Goal: Information Seeking & Learning: Learn about a topic

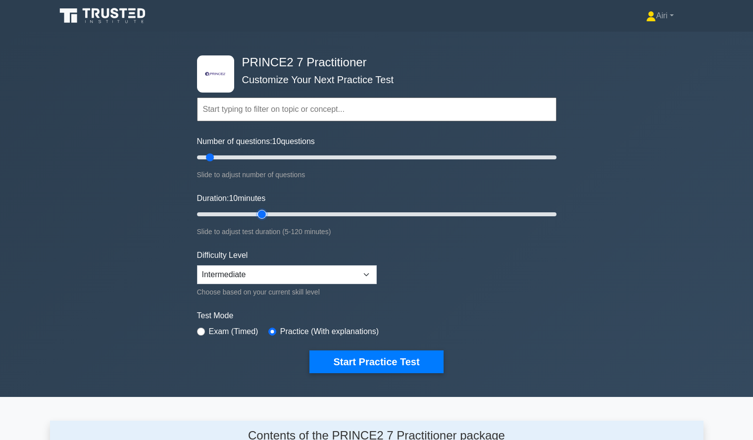
type input "25"
click at [263, 212] on input "Duration: 10 minutes" at bounding box center [376, 214] width 359 height 12
click at [294, 269] on select "Beginner Intermediate Expert" at bounding box center [287, 274] width 180 height 19
select select "expert"
click at [197, 265] on select "Beginner Intermediate Expert" at bounding box center [287, 274] width 180 height 19
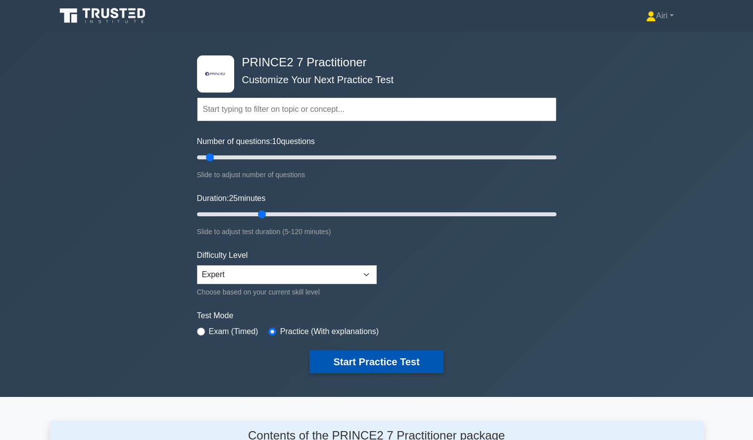
click at [373, 358] on button "Start Practice Test" at bounding box center [376, 362] width 134 height 23
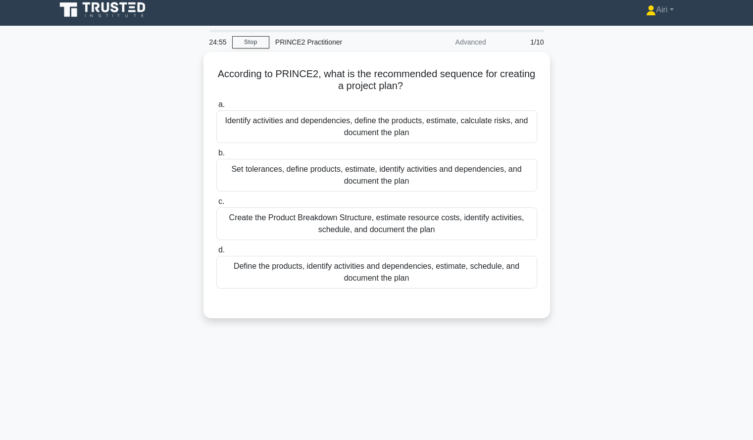
scroll to position [6, 0]
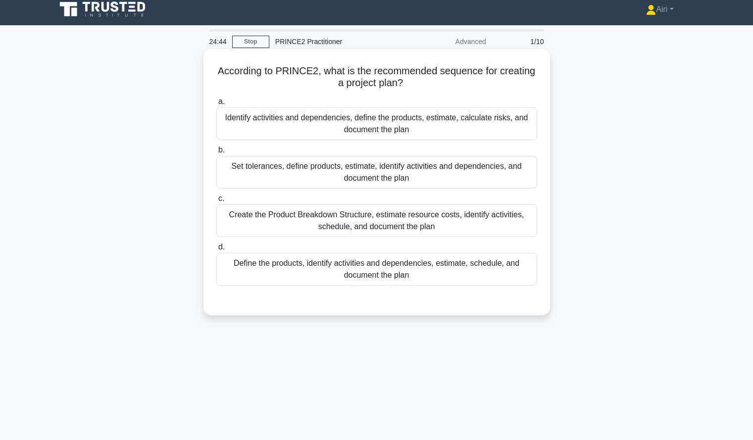
click at [507, 272] on div "Define the products, identify activities and dependencies, estimate, schedule, …" at bounding box center [376, 269] width 321 height 33
click at [216, 251] on input "d. Define the products, identify activities and dependencies, estimate, schedul…" at bounding box center [216, 247] width 0 height 6
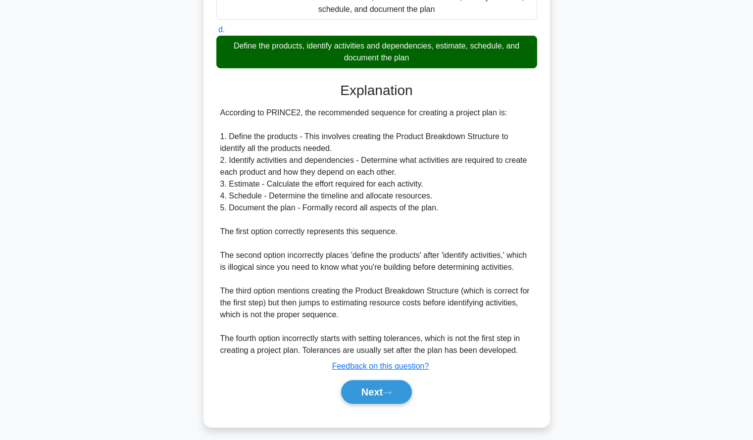
scroll to position [230, 0]
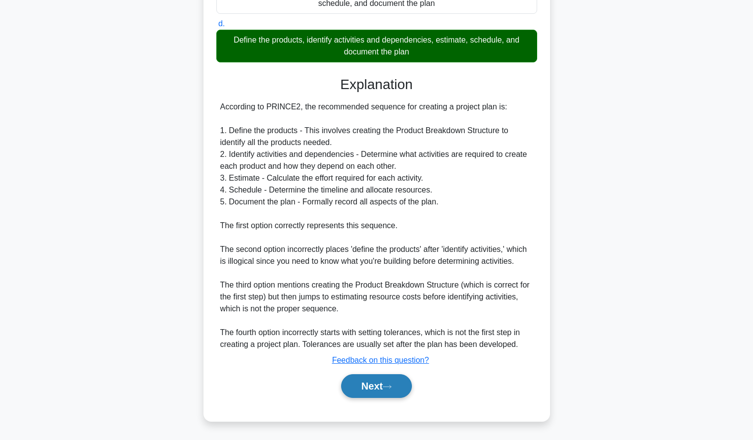
click at [365, 375] on button "Next" at bounding box center [376, 386] width 71 height 24
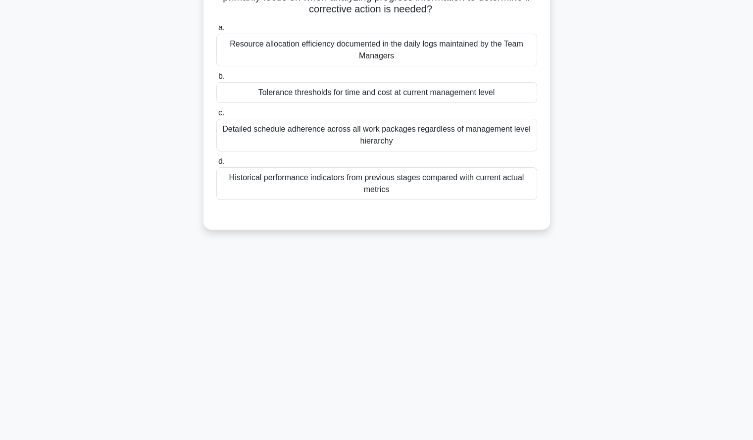
scroll to position [0, 0]
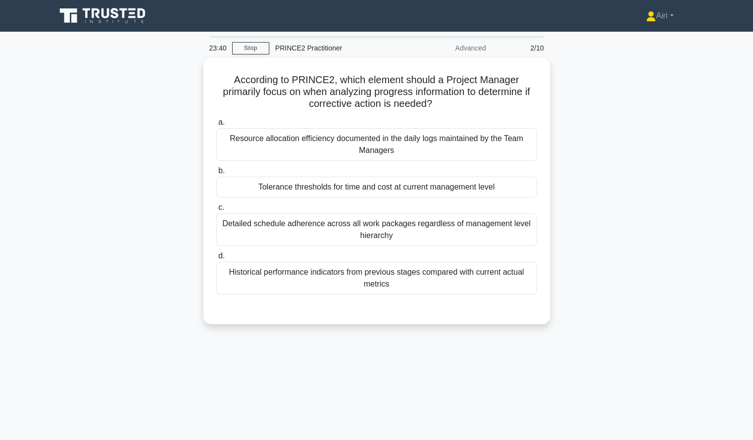
click at [579, 321] on div "According to PRINCE2, which element should a Project Manager primarily focus on…" at bounding box center [377, 197] width 654 height 278
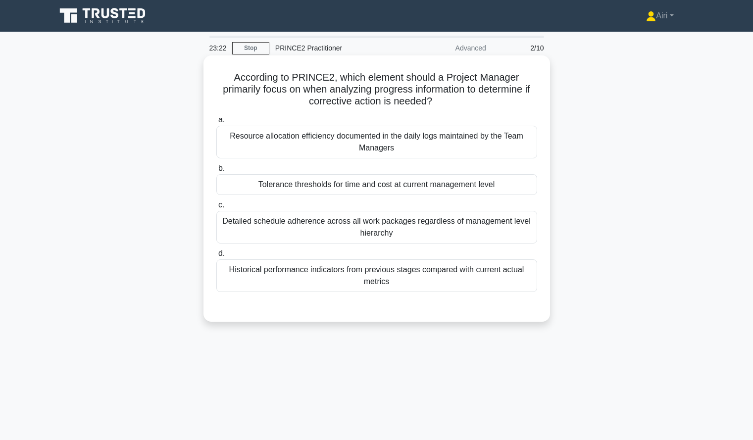
click at [515, 189] on div "Tolerance thresholds for time and cost at current management level" at bounding box center [376, 184] width 321 height 21
click at [216, 172] on input "b. Tolerance thresholds for time and cost at current management level" at bounding box center [216, 168] width 0 height 6
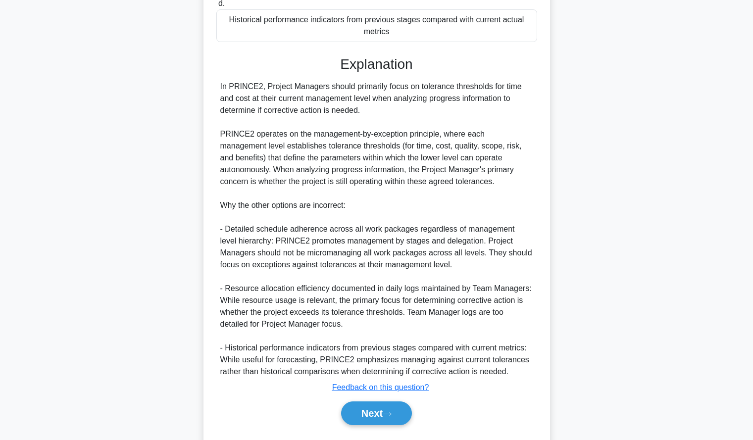
scroll to position [278, 0]
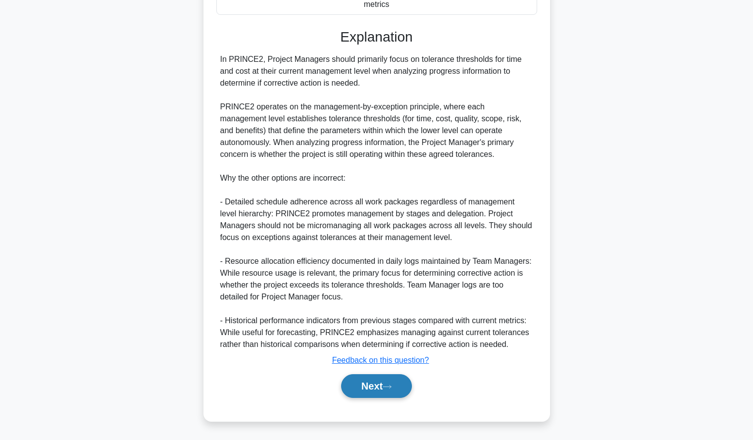
click at [346, 386] on button "Next" at bounding box center [376, 386] width 71 height 24
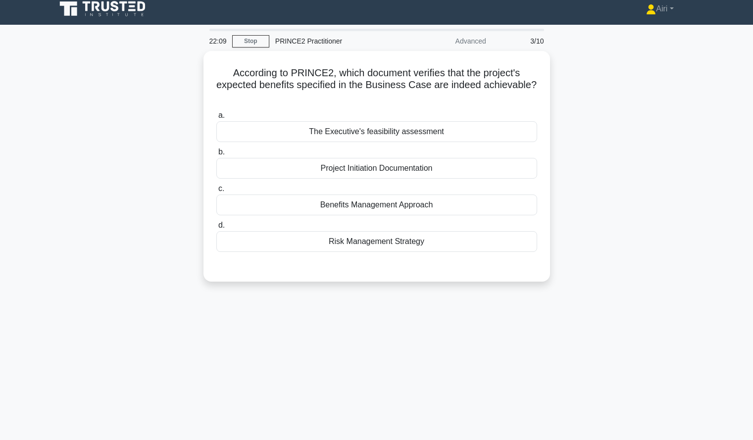
scroll to position [7, 0]
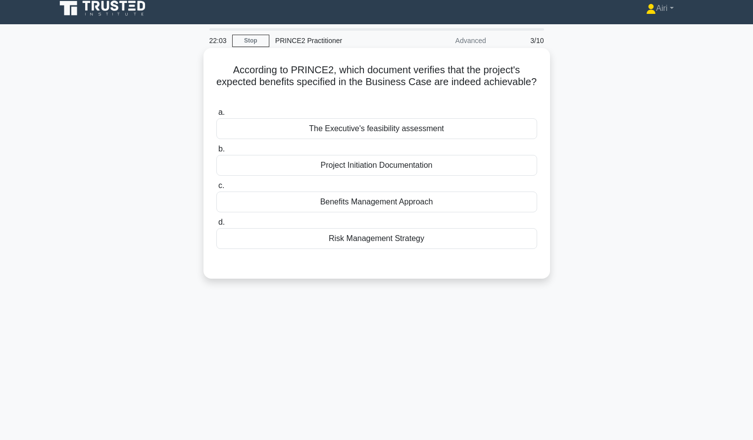
click at [513, 165] on div "Project Initiation Documentation" at bounding box center [376, 165] width 321 height 21
click at [216, 152] on input "b. Project Initiation Documentation" at bounding box center [216, 149] width 0 height 6
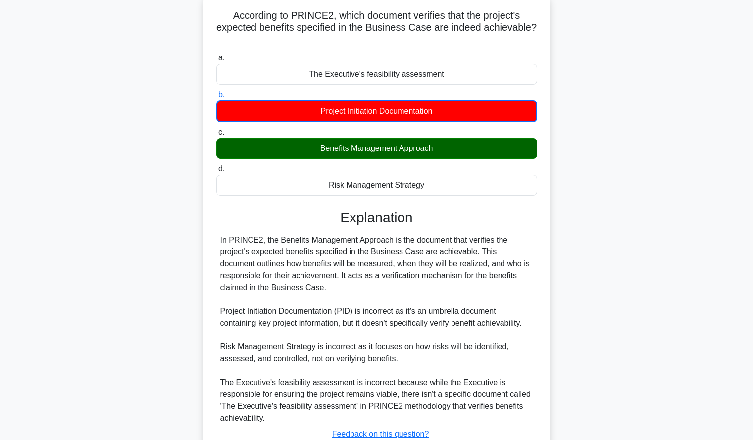
scroll to position [136, 0]
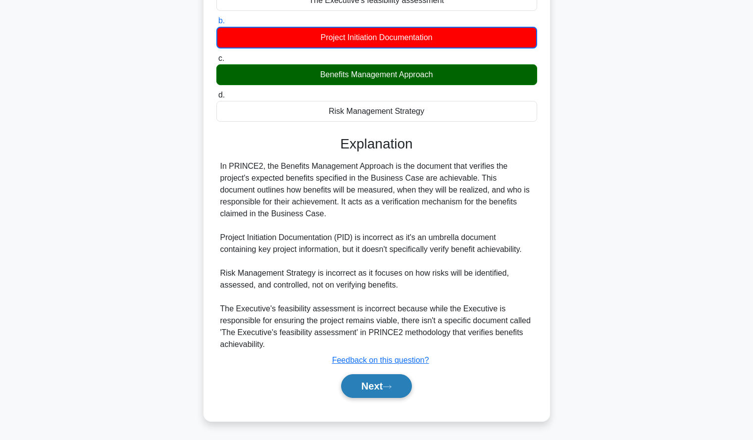
click at [357, 383] on button "Next" at bounding box center [376, 386] width 71 height 24
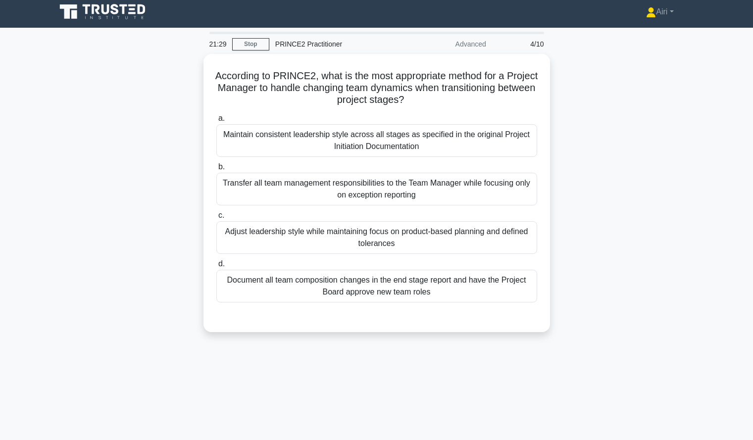
scroll to position [0, 0]
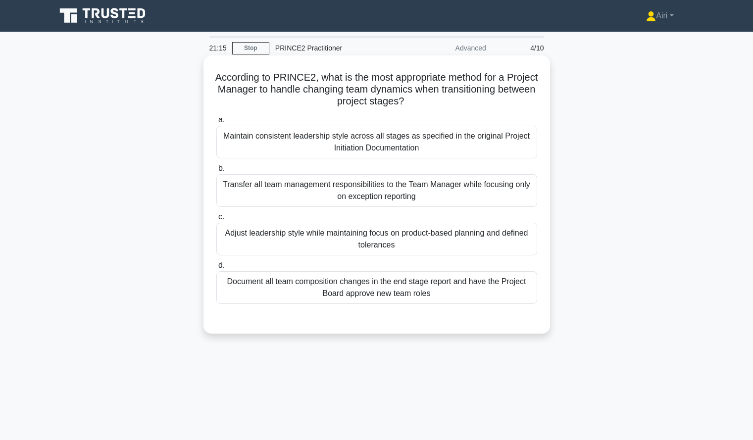
click at [520, 244] on div "Adjust leadership style while maintaining focus on product-based planning and d…" at bounding box center [376, 239] width 321 height 33
click at [216, 220] on input "c. Adjust leadership style while maintaining focus on product-based planning an…" at bounding box center [216, 217] width 0 height 6
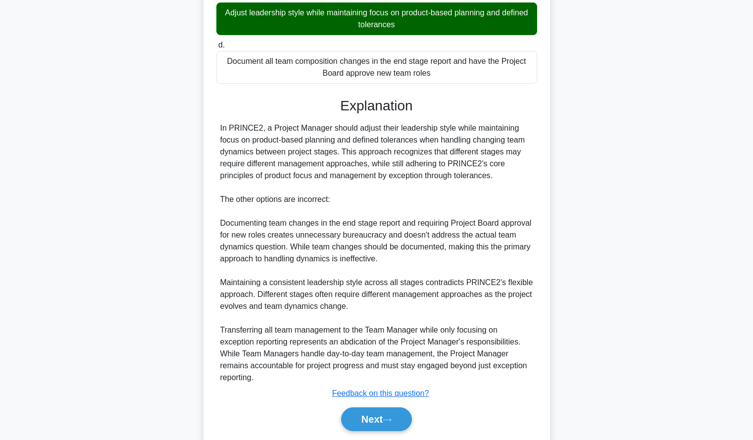
scroll to position [254, 0]
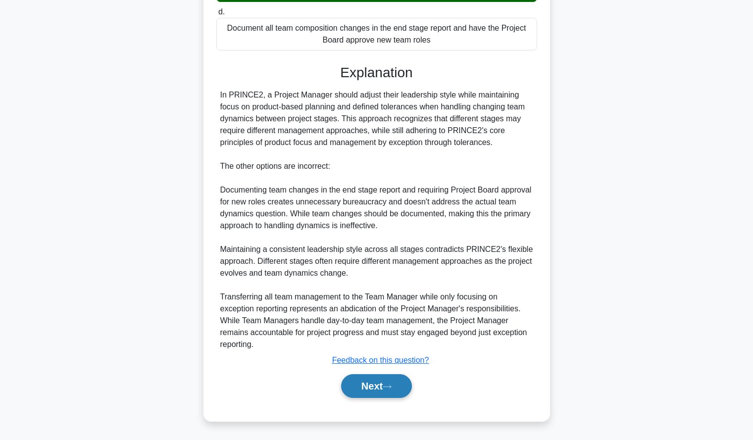
click at [364, 385] on button "Next" at bounding box center [376, 386] width 71 height 24
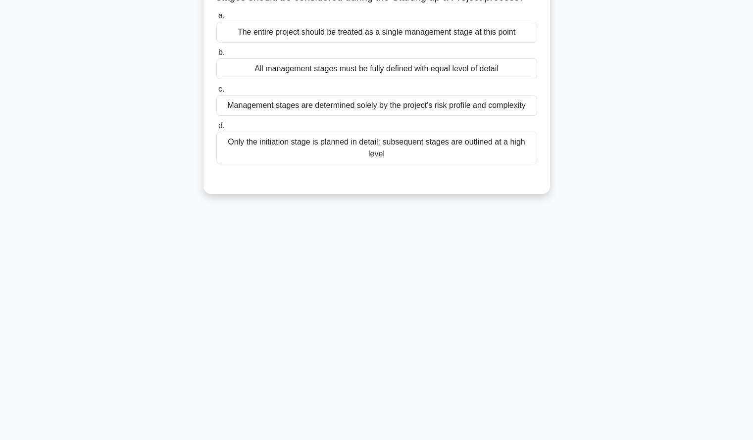
scroll to position [0, 0]
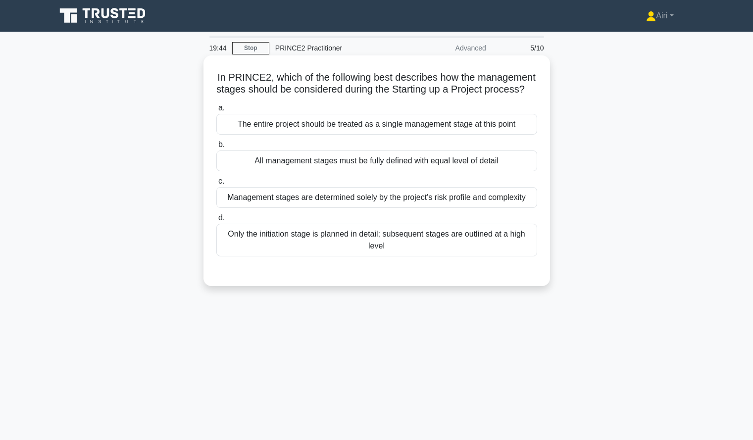
click at [529, 256] on div "Only the initiation stage is planned in detail; subsequent stages are outlined …" at bounding box center [376, 240] width 321 height 33
click at [216, 221] on input "d. Only the initiation stage is planned in detail; subsequent stages are outlin…" at bounding box center [216, 218] width 0 height 6
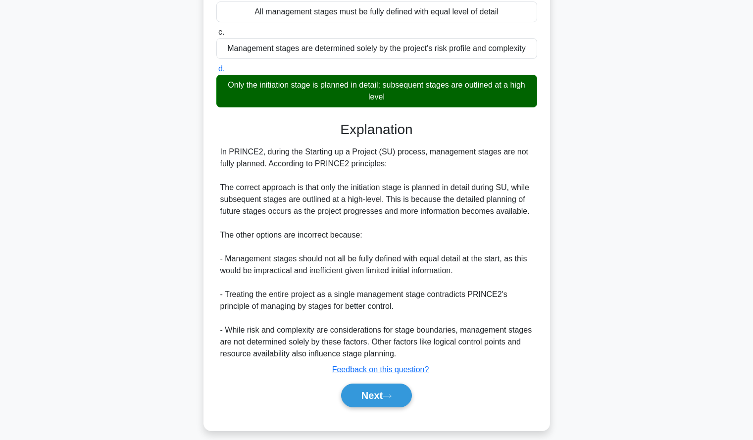
scroll to position [171, 0]
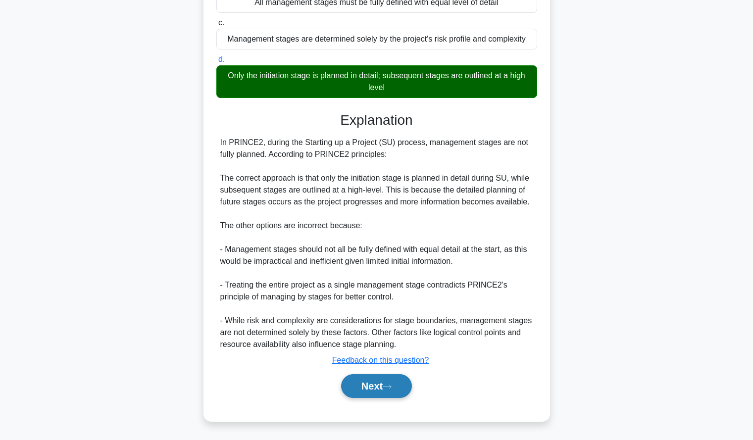
click at [410, 389] on button "Next" at bounding box center [376, 386] width 71 height 24
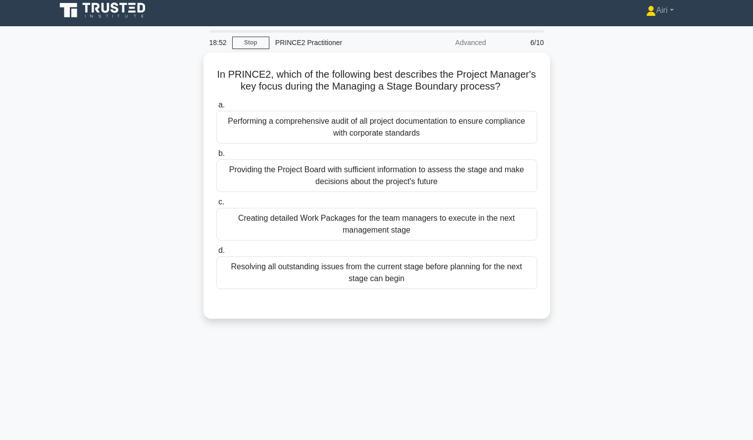
scroll to position [6, 0]
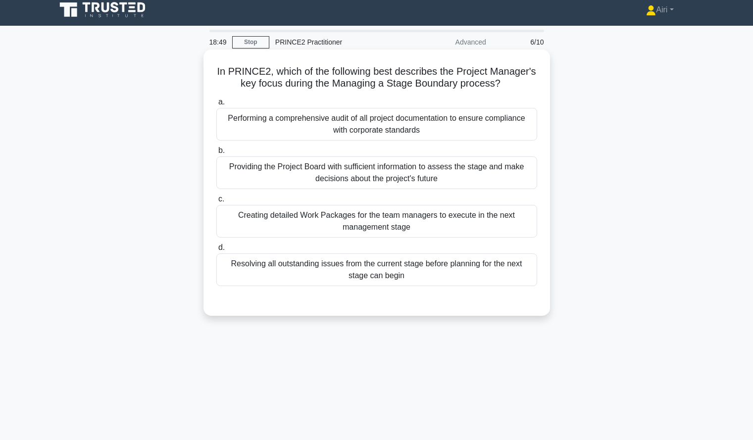
click at [499, 189] on div "Providing the Project Board with sufficient information to assess the stage and…" at bounding box center [376, 172] width 321 height 33
click at [216, 154] on input "b. Providing the Project Board with sufficient information to assess the stage …" at bounding box center [216, 151] width 0 height 6
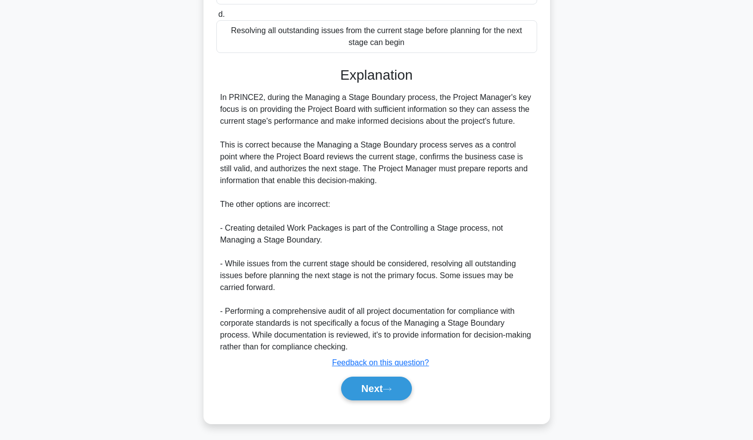
scroll to position [254, 0]
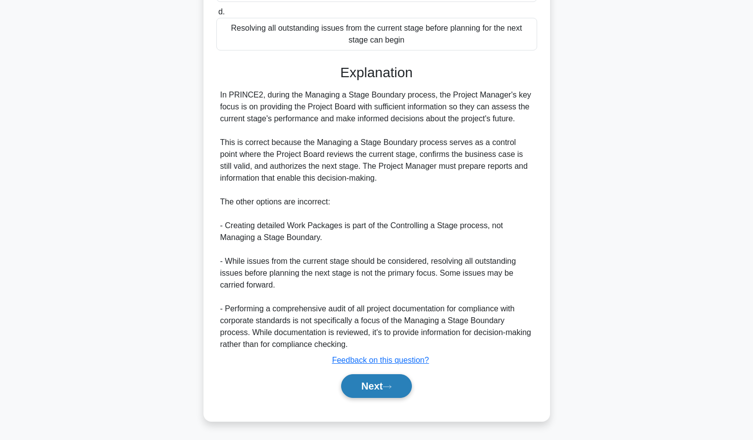
click at [363, 382] on button "Next" at bounding box center [376, 386] width 71 height 24
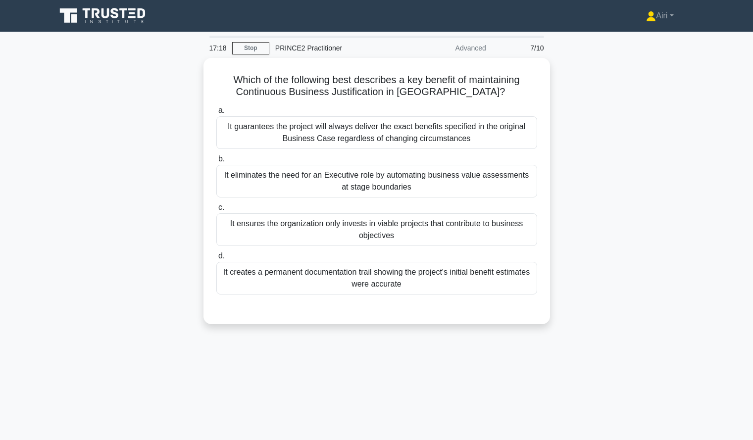
scroll to position [0, 0]
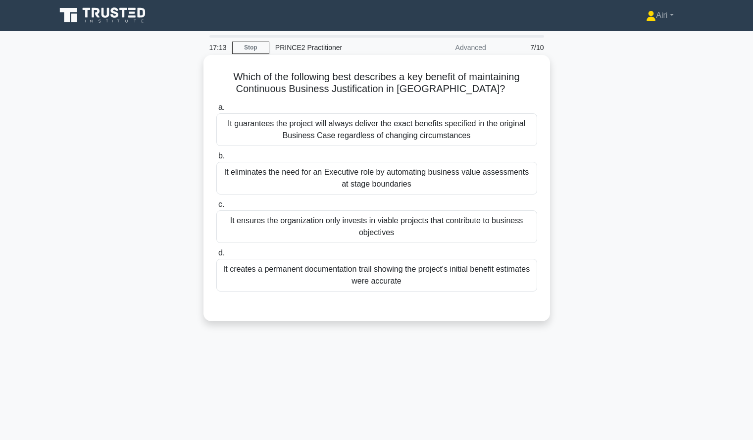
click at [519, 226] on div "It ensures the organization only invests in viable projects that contribute to …" at bounding box center [376, 226] width 321 height 33
click at [216, 208] on input "c. It ensures the organization only invests in viable projects that contribute …" at bounding box center [216, 205] width 0 height 6
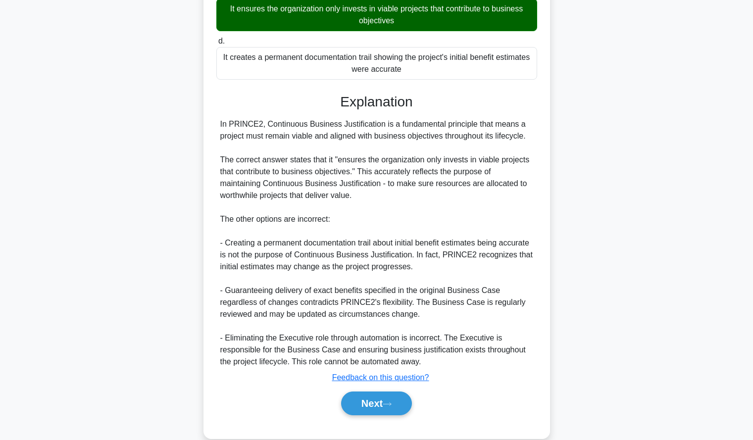
scroll to position [215, 0]
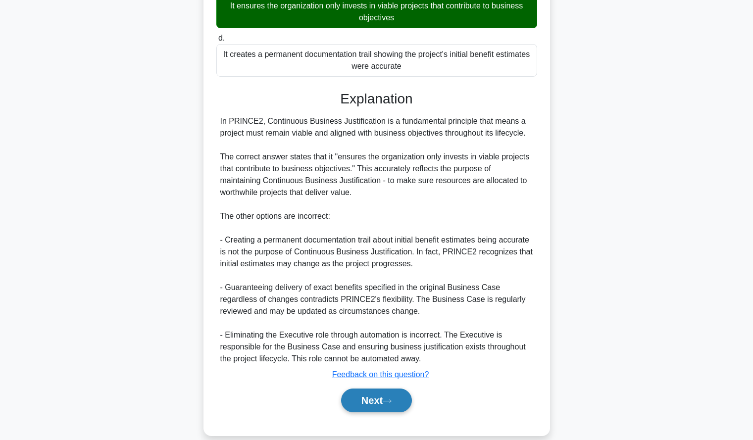
click at [383, 395] on button "Next" at bounding box center [376, 401] width 71 height 24
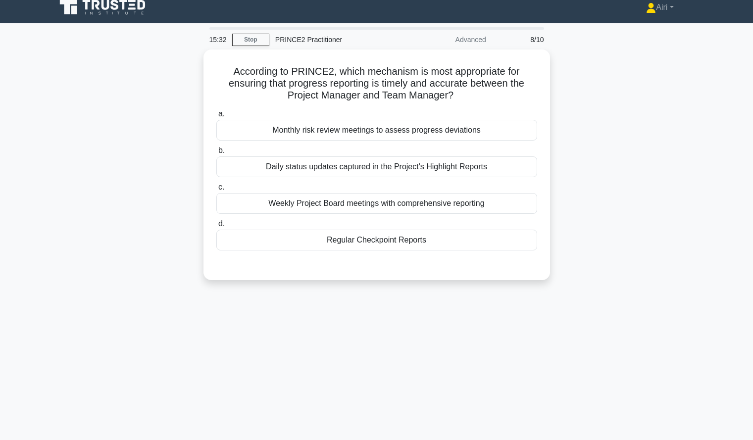
scroll to position [9, 0]
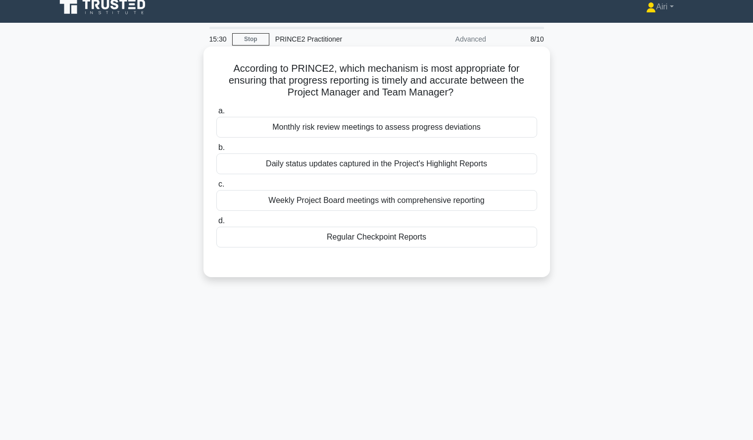
click at [524, 238] on div "Regular Checkpoint Reports" at bounding box center [376, 237] width 321 height 21
click at [216, 224] on input "d. Regular Checkpoint Reports" at bounding box center [216, 221] width 0 height 6
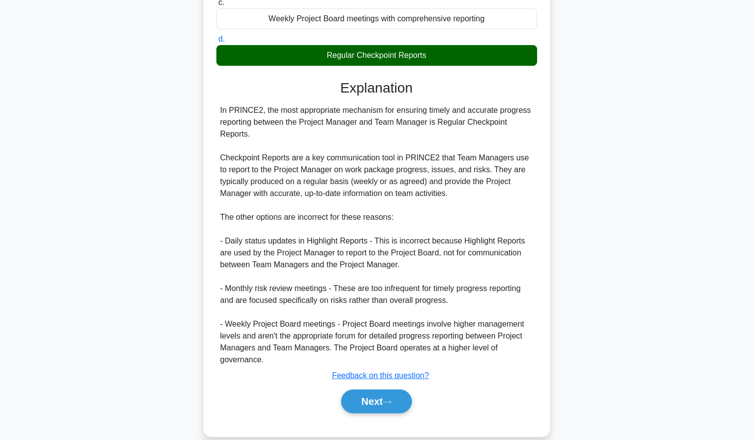
scroll to position [206, 0]
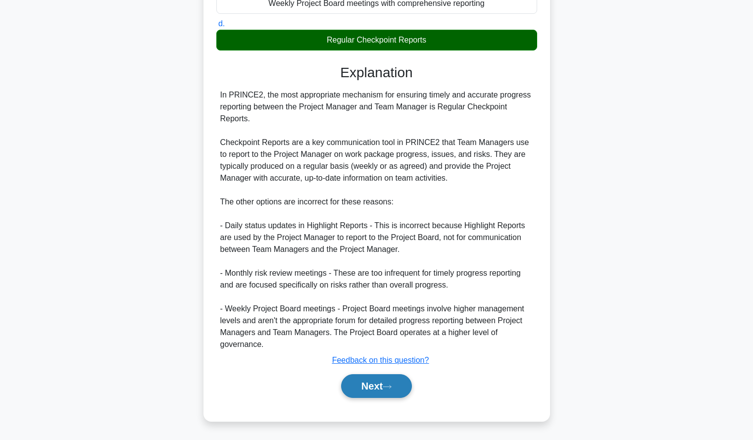
click at [357, 381] on button "Next" at bounding box center [376, 386] width 71 height 24
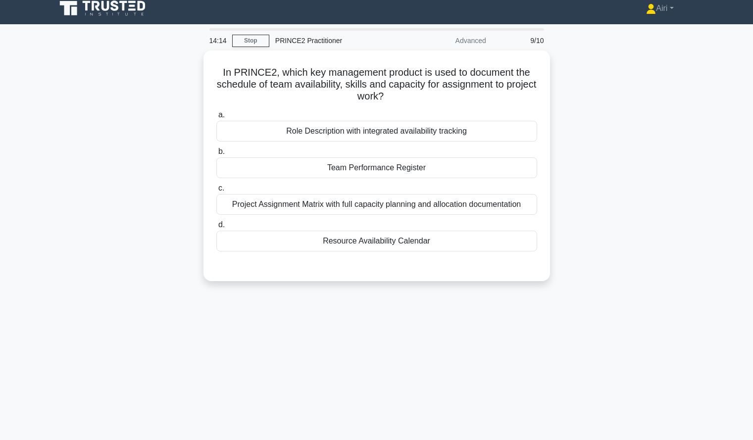
scroll to position [8, 0]
click at [558, 203] on div "In PRINCE2, which key management product is used to document the schedule of te…" at bounding box center [377, 171] width 654 height 243
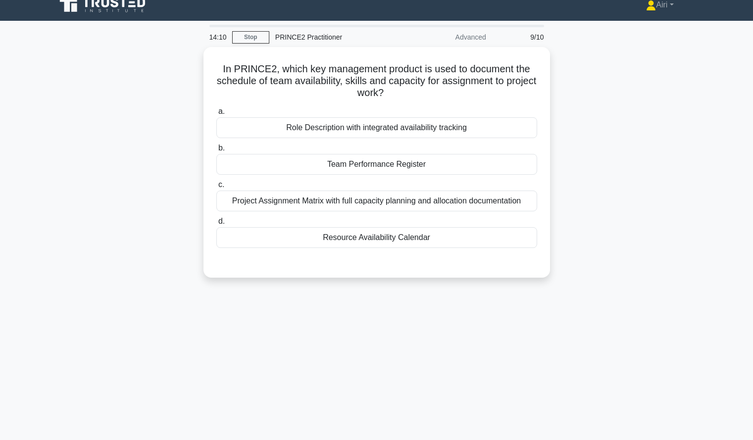
scroll to position [11, 0]
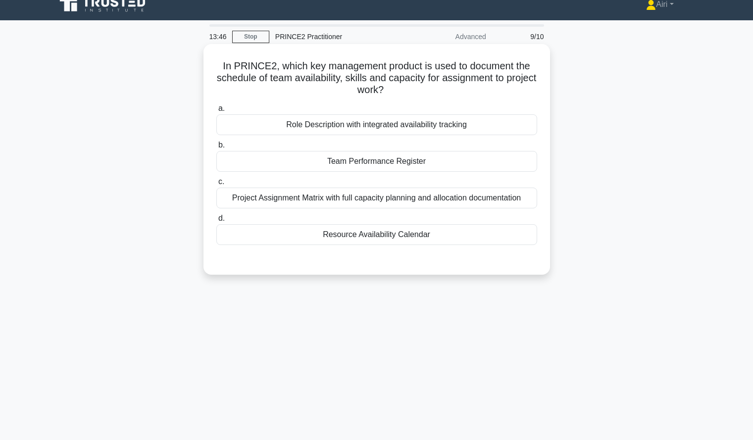
click at [518, 129] on div "Role Description with integrated availability tracking" at bounding box center [376, 124] width 321 height 21
click at [216, 112] on input "a. Role Description with integrated availability tracking" at bounding box center [216, 108] width 0 height 6
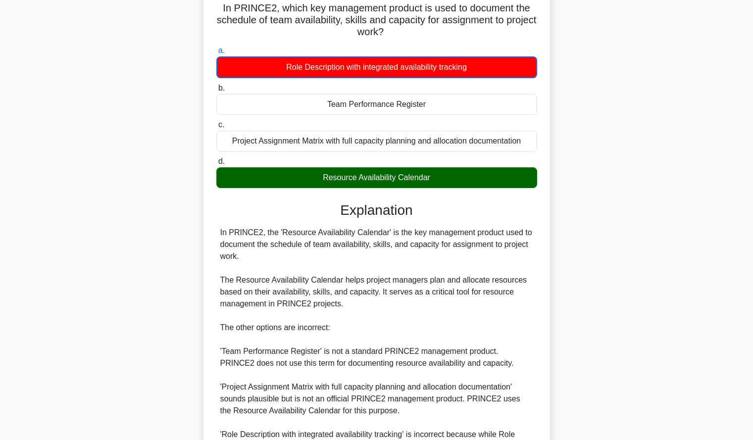
click at [641, 154] on div "In PRINCE2, which key management product is used to document the schedule of te…" at bounding box center [377, 272] width 654 height 573
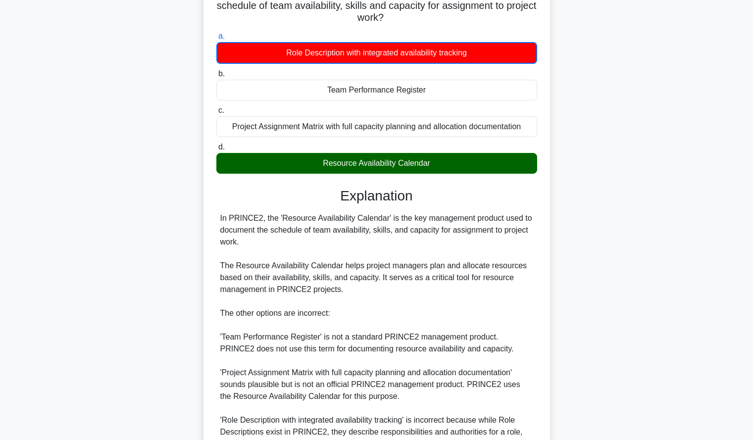
click at [641, 154] on div "In PRINCE2, which key management product is used to document the schedule of te…" at bounding box center [377, 258] width 654 height 573
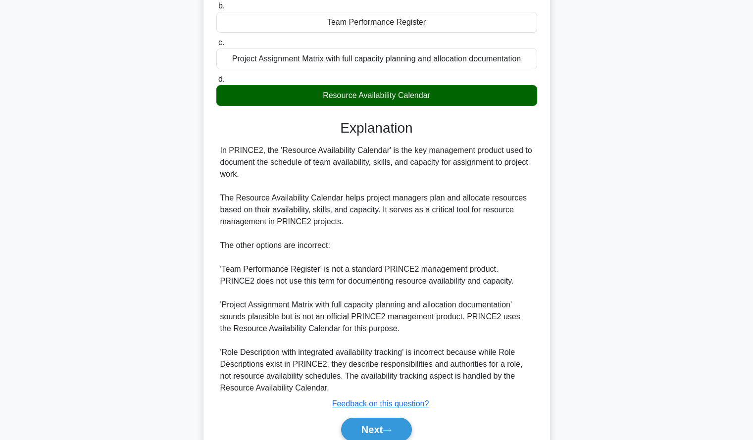
scroll to position [196, 0]
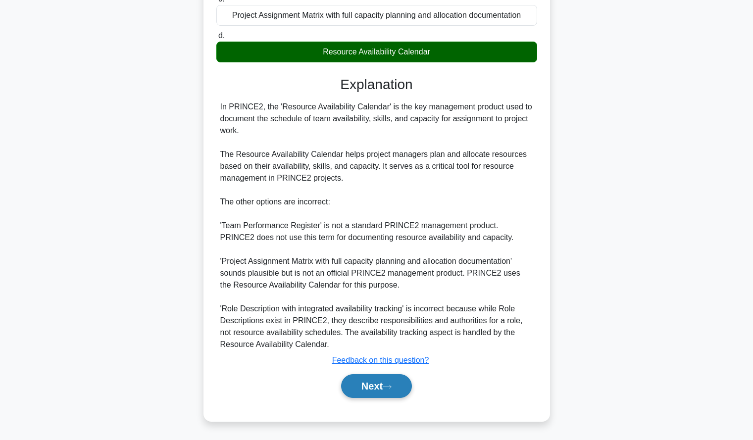
click at [365, 386] on button "Next" at bounding box center [376, 386] width 71 height 24
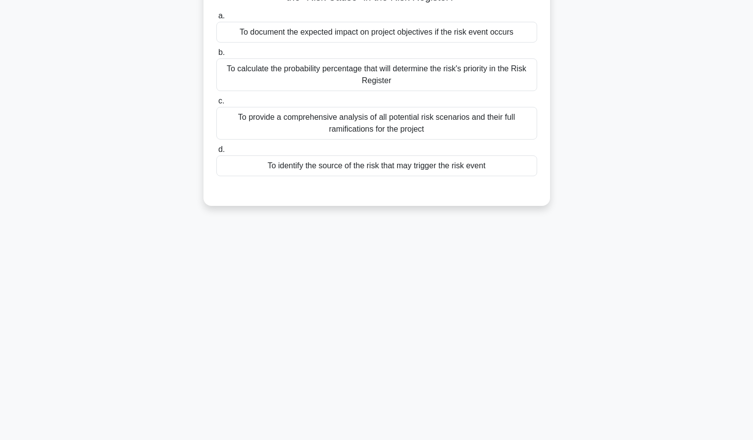
scroll to position [0, 0]
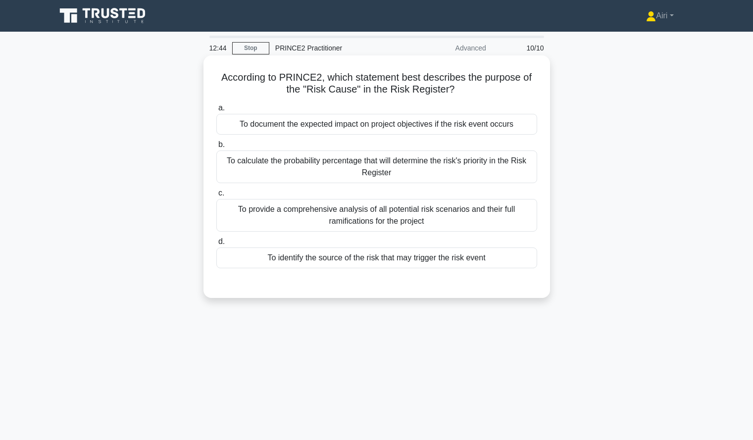
click at [506, 257] on div "To identify the source of the risk that may trigger the risk event" at bounding box center [376, 258] width 321 height 21
click at [216, 245] on input "d. To identify the source of the risk that may trigger the risk event" at bounding box center [216, 242] width 0 height 6
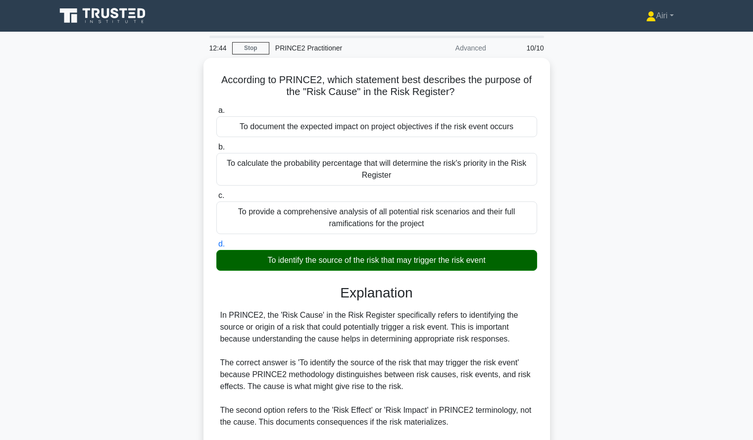
scroll to position [171, 0]
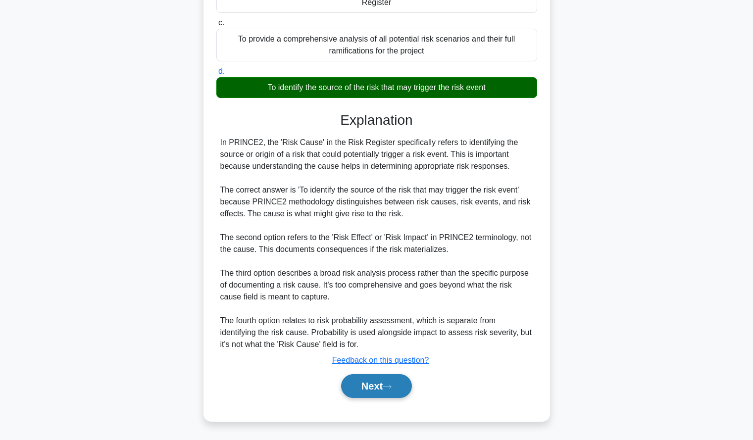
click at [363, 386] on button "Next" at bounding box center [376, 386] width 71 height 24
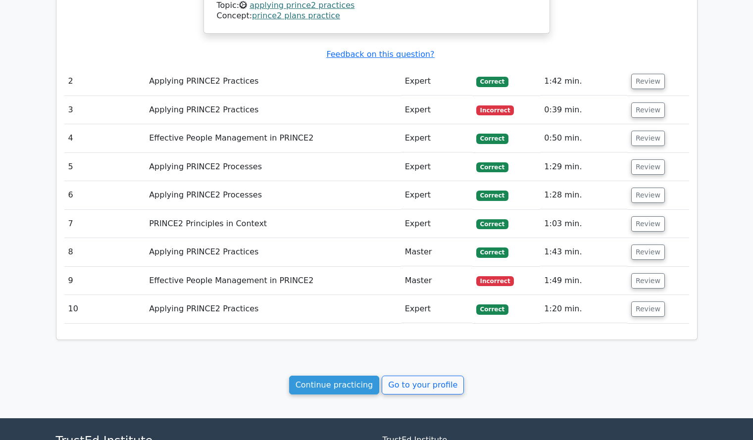
scroll to position [1033, 0]
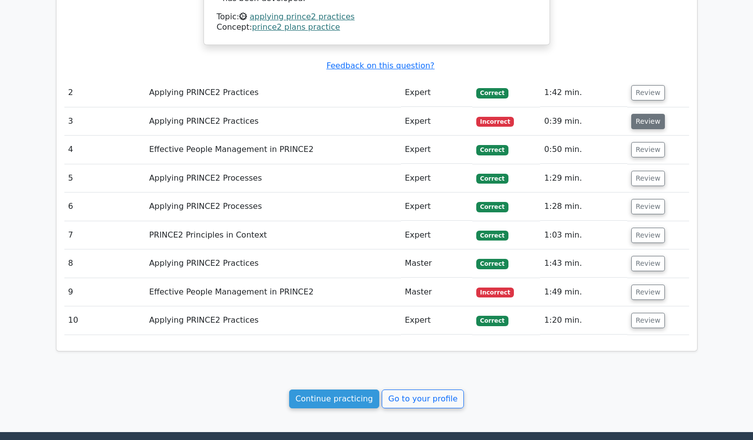
click at [645, 114] on button "Review" at bounding box center [648, 121] width 34 height 15
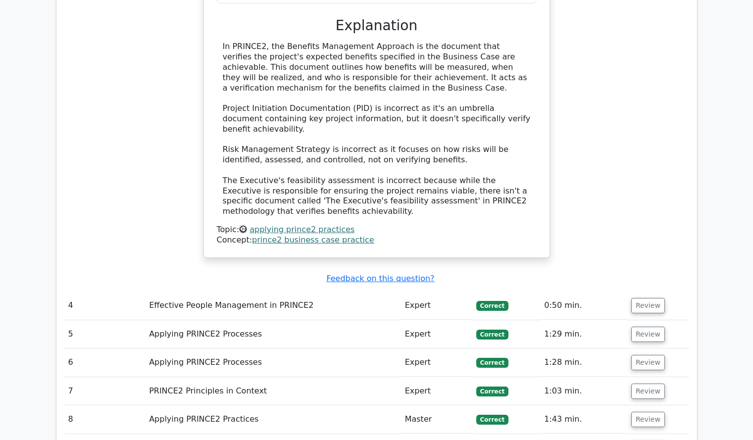
scroll to position [1583, 0]
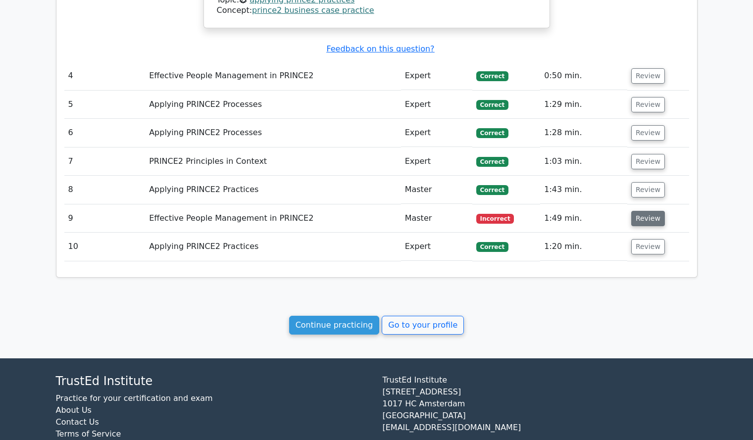
click at [643, 211] on button "Review" at bounding box center [648, 218] width 34 height 15
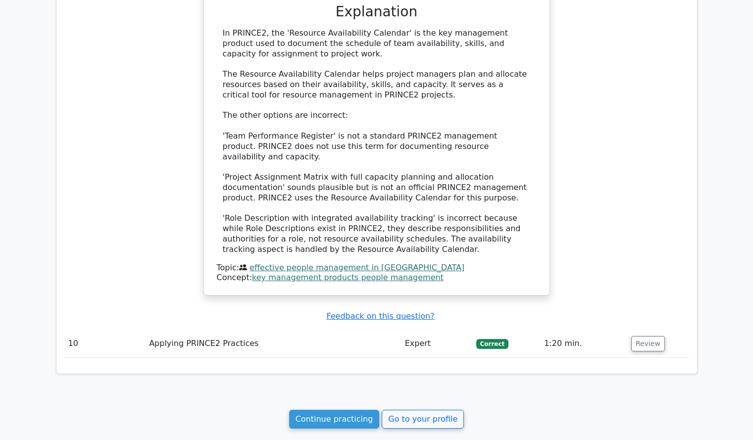
scroll to position [2101, 0]
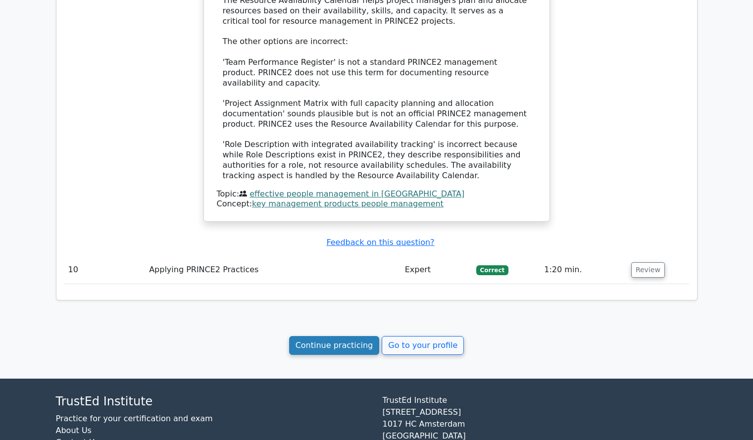
click at [370, 336] on link "Continue practicing" at bounding box center [334, 345] width 91 height 19
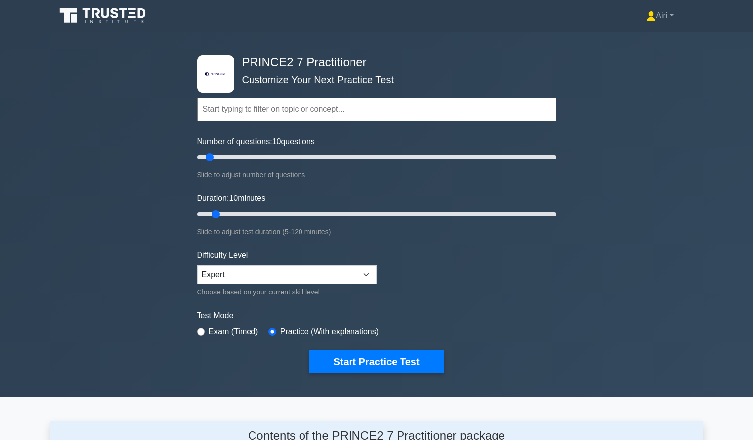
scroll to position [6, 0]
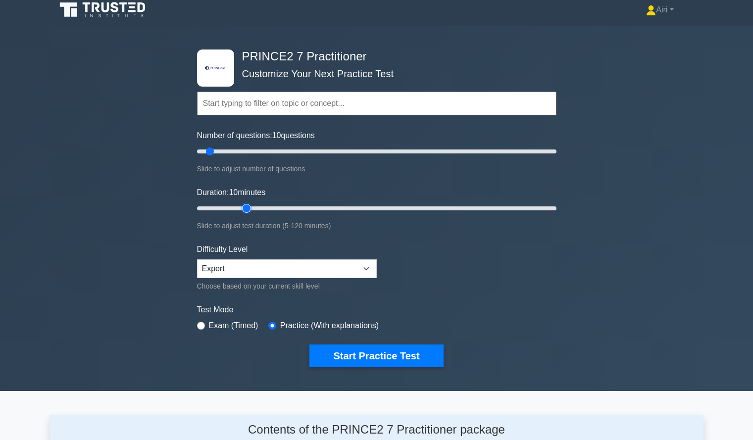
type input "20"
click at [240, 209] on input "Duration: 10 minutes" at bounding box center [376, 208] width 359 height 12
type input "5"
click at [205, 151] on input "Number of questions: 10 questions" at bounding box center [376, 152] width 359 height 12
type input "15"
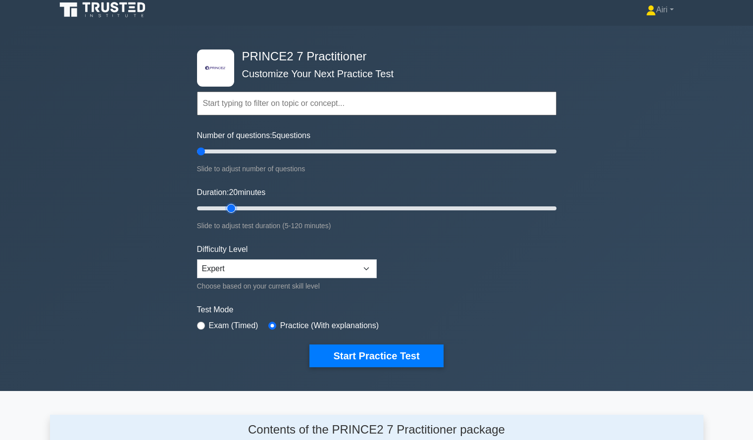
click at [233, 209] on input "Duration: 20 minutes" at bounding box center [376, 208] width 359 height 12
click at [367, 356] on button "Start Practice Test" at bounding box center [376, 356] width 134 height 23
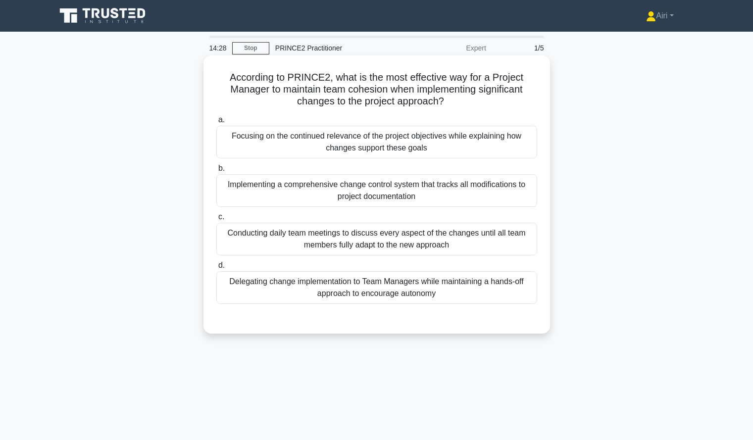
click at [394, 147] on div "Focusing on the continued relevance of the project objectives while explaining …" at bounding box center [376, 142] width 321 height 33
click at [216, 123] on input "a. Focusing on the continued relevance of the project objectives while explaini…" at bounding box center [216, 120] width 0 height 6
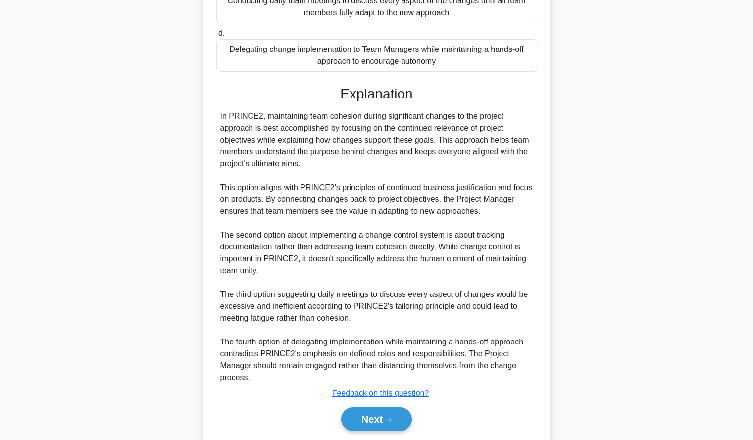
scroll to position [236, 0]
drag, startPoint x: 626, startPoint y: 120, endPoint x: 633, endPoint y: 105, distance: 15.9
click at [633, 105] on div "According to PRINCE2, what is the most effective way for a Project Manager to m…" at bounding box center [377, 143] width 654 height 643
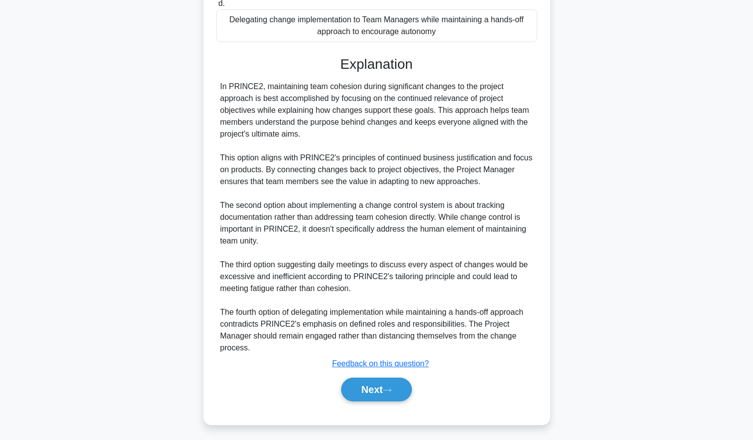
scroll to position [266, 0]
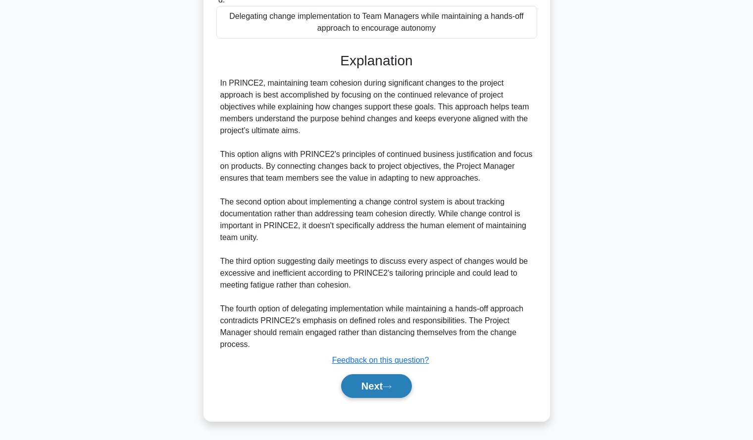
click at [367, 379] on button "Next" at bounding box center [376, 386] width 71 height 24
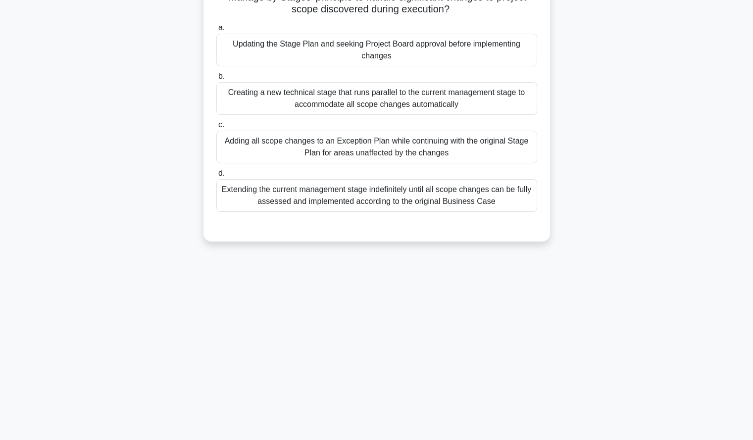
scroll to position [0, 0]
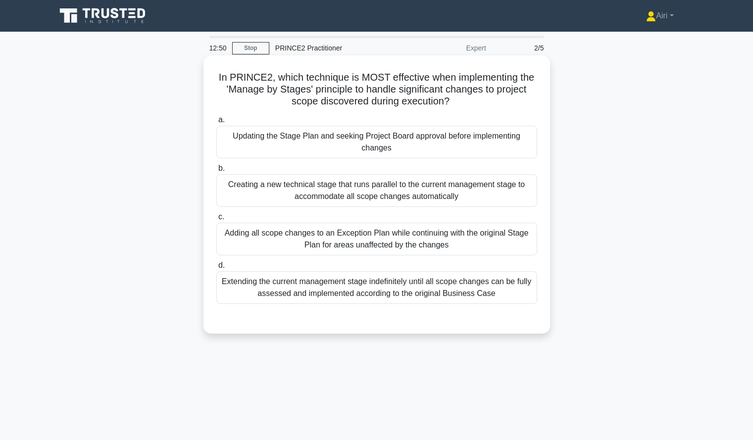
click at [520, 238] on div "Adding all scope changes to an Exception Plan while continuing with the origina…" at bounding box center [376, 239] width 321 height 33
click at [216, 220] on input "c. Adding all scope changes to an Exception Plan while continuing with the orig…" at bounding box center [216, 217] width 0 height 6
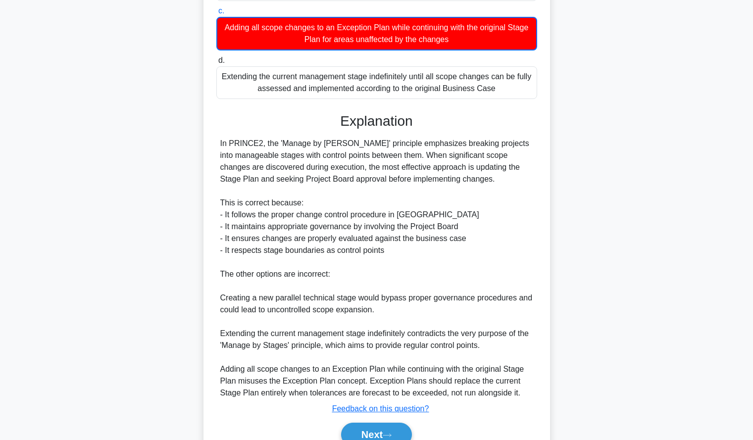
scroll to position [255, 0]
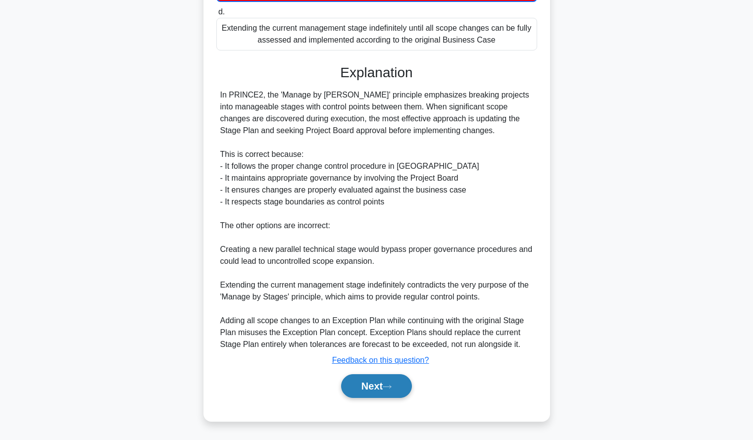
click at [366, 388] on button "Next" at bounding box center [376, 386] width 71 height 24
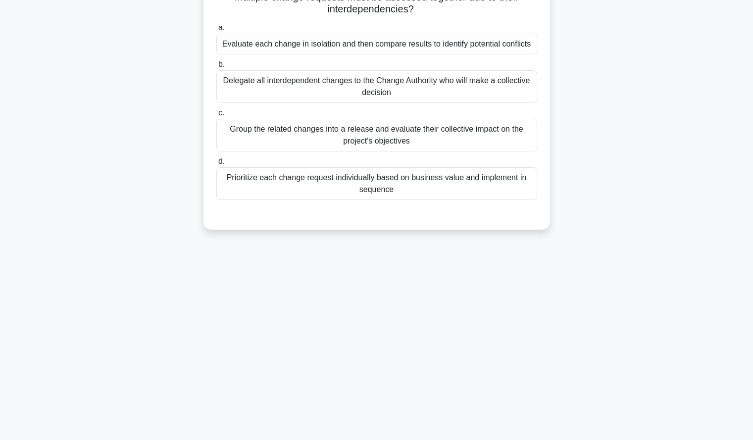
scroll to position [0, 0]
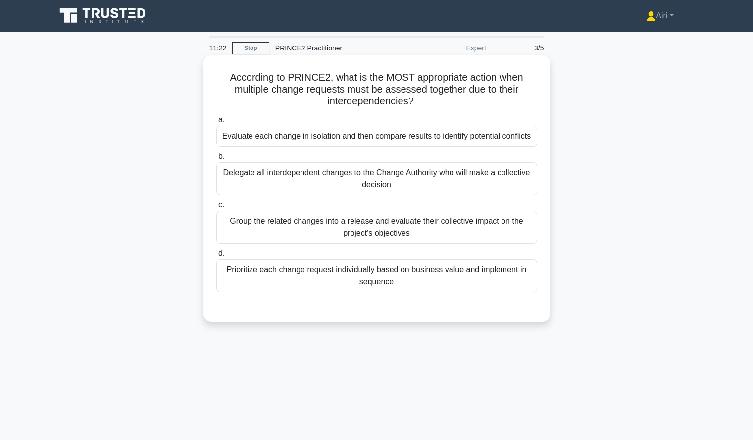
click at [401, 229] on div "Group the related changes into a release and evaluate their collective impact o…" at bounding box center [376, 227] width 321 height 33
click at [216, 208] on input "c. Group the related changes into a release and evaluate their collective impac…" at bounding box center [216, 205] width 0 height 6
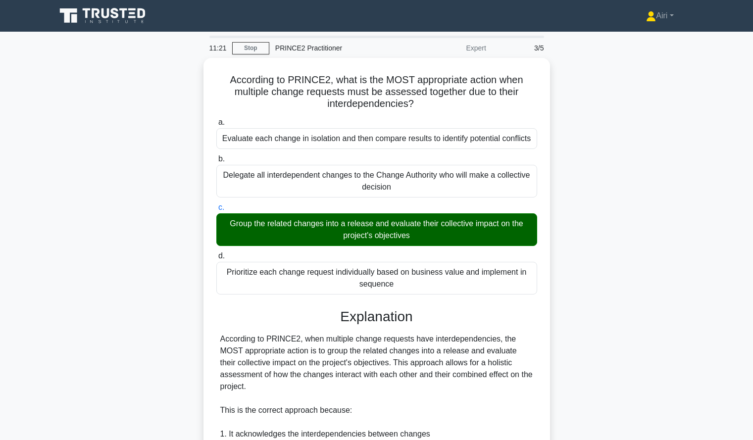
scroll to position [242, 0]
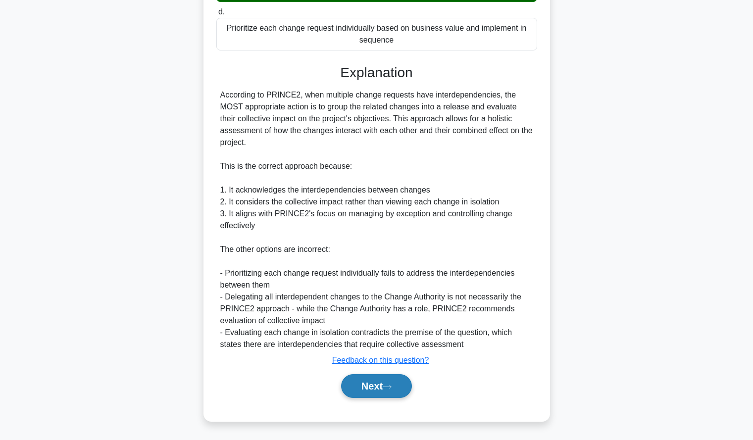
click at [366, 381] on button "Next" at bounding box center [376, 386] width 71 height 24
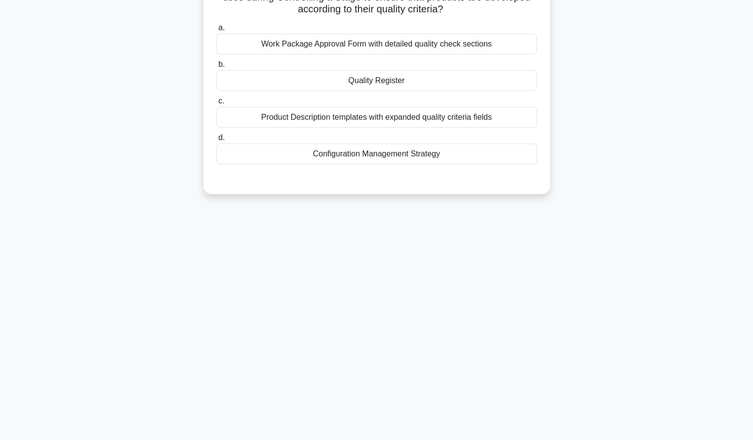
scroll to position [0, 0]
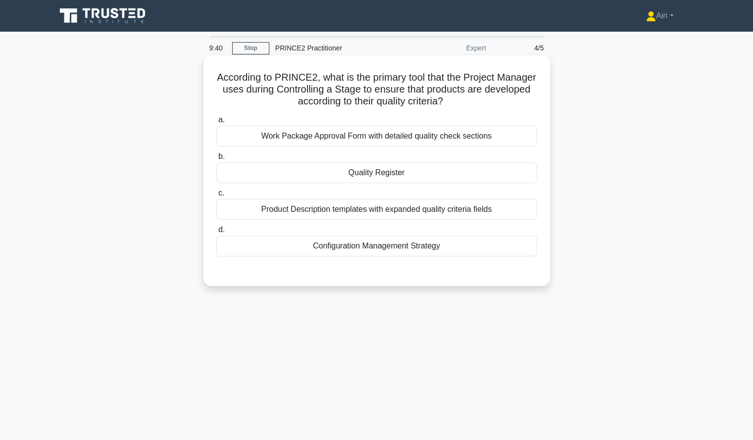
click at [460, 212] on div "Product Description templates with expanded quality criteria fields" at bounding box center [376, 209] width 321 height 21
click at [216, 197] on input "c. Product Description templates with expanded quality criteria fields" at bounding box center [216, 193] width 0 height 6
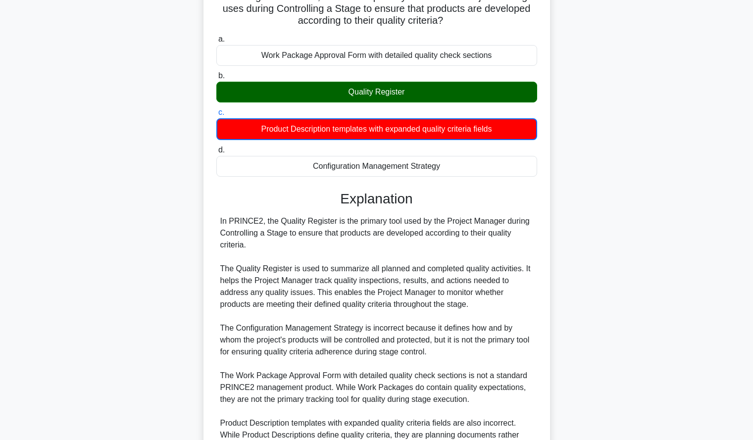
scroll to position [184, 0]
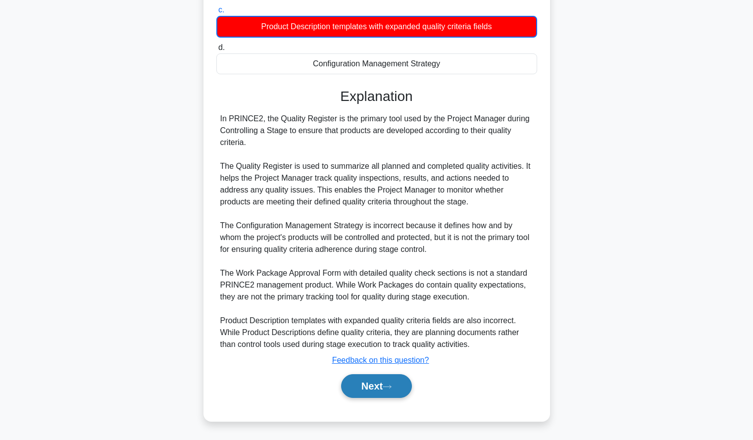
click at [363, 393] on button "Next" at bounding box center [376, 386] width 71 height 24
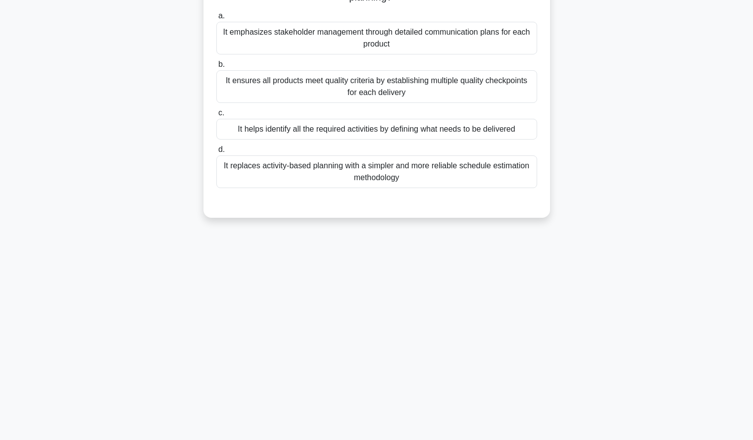
scroll to position [0, 0]
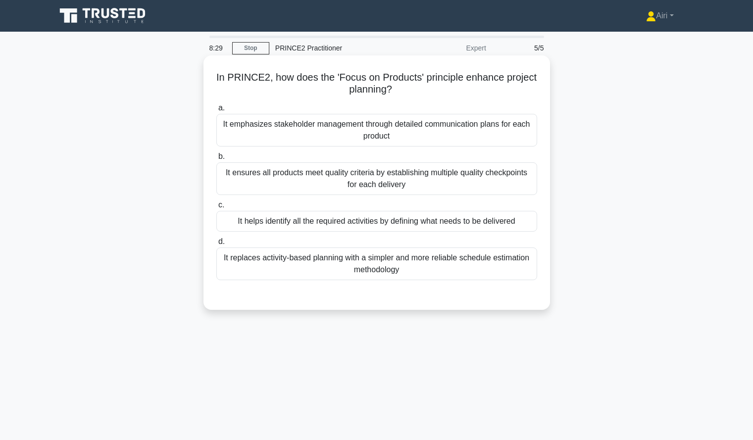
click at [503, 215] on div "It helps identify all the required activities by defining what needs to be deli…" at bounding box center [376, 221] width 321 height 21
click at [216, 208] on input "c. It helps identify all the required activities by defining what needs to be d…" at bounding box center [216, 205] width 0 height 6
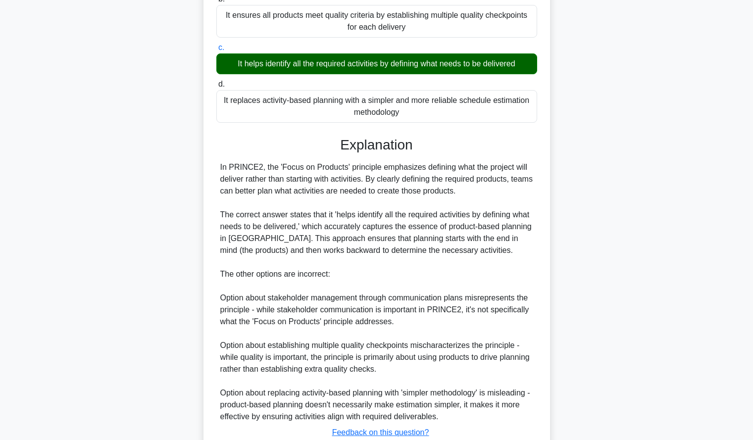
scroll to position [230, 0]
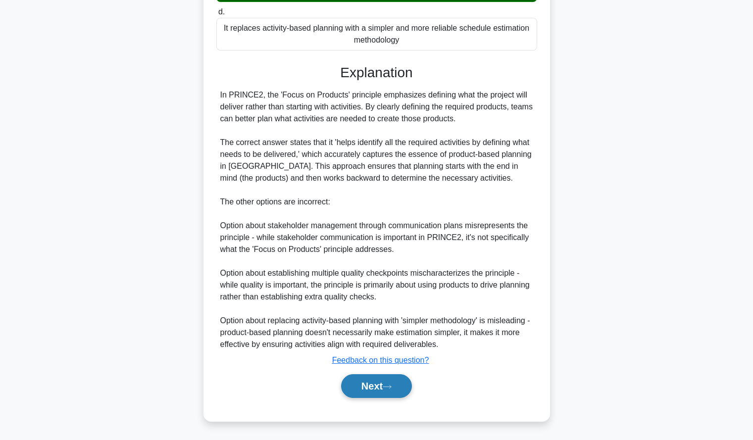
click at [353, 385] on button "Next" at bounding box center [376, 386] width 71 height 24
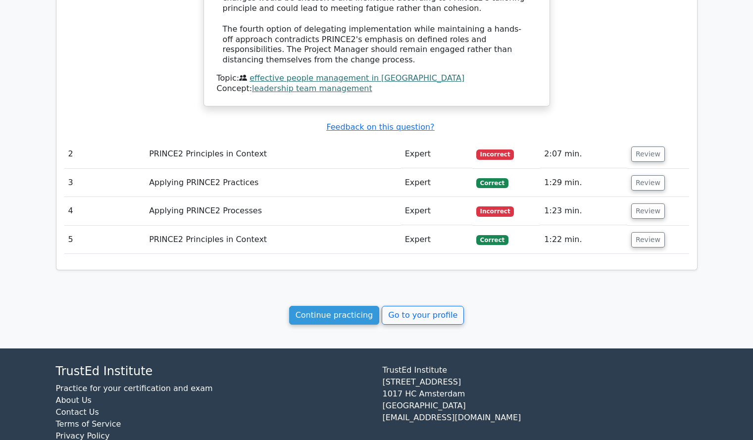
scroll to position [1009, 0]
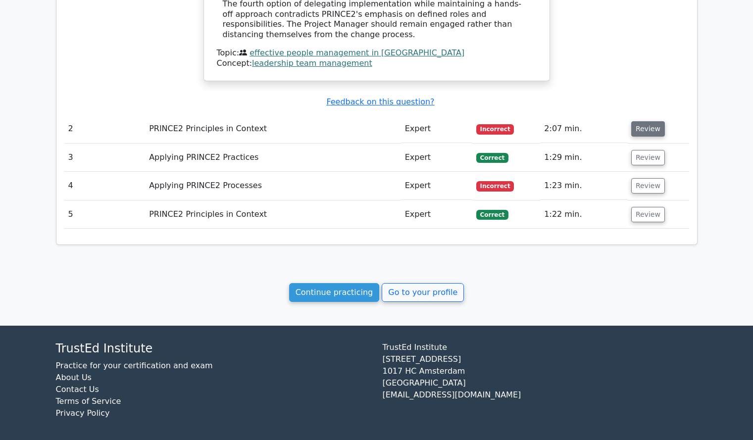
click at [635, 121] on button "Review" at bounding box center [648, 128] width 34 height 15
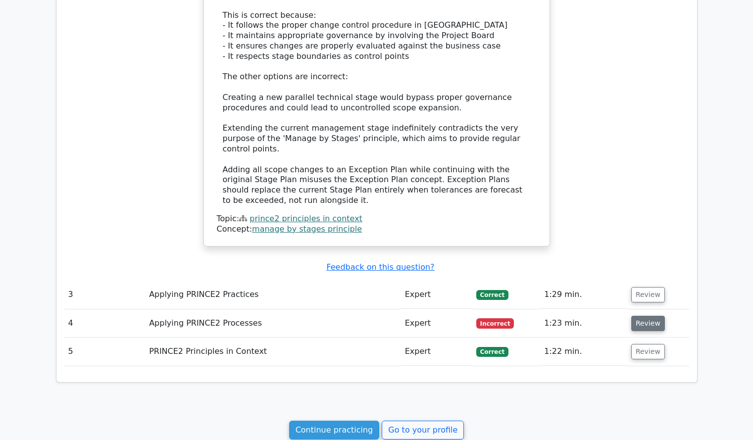
scroll to position [1494, 0]
click at [643, 315] on button "Review" at bounding box center [648, 322] width 34 height 15
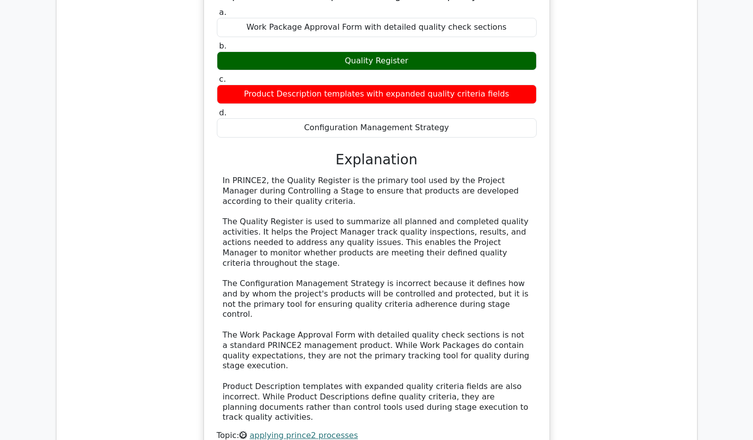
scroll to position [2085, 0]
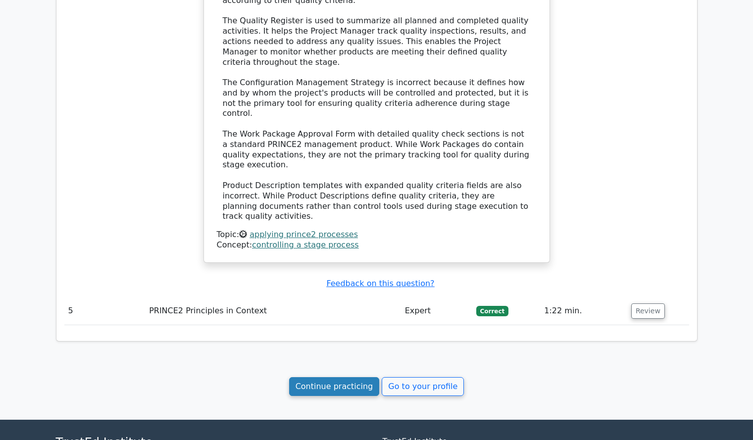
click at [324, 377] on link "Continue practicing" at bounding box center [334, 386] width 91 height 19
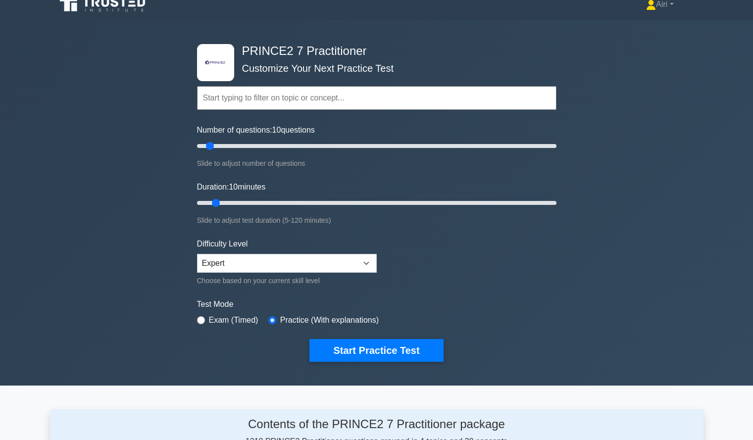
scroll to position [11, 0]
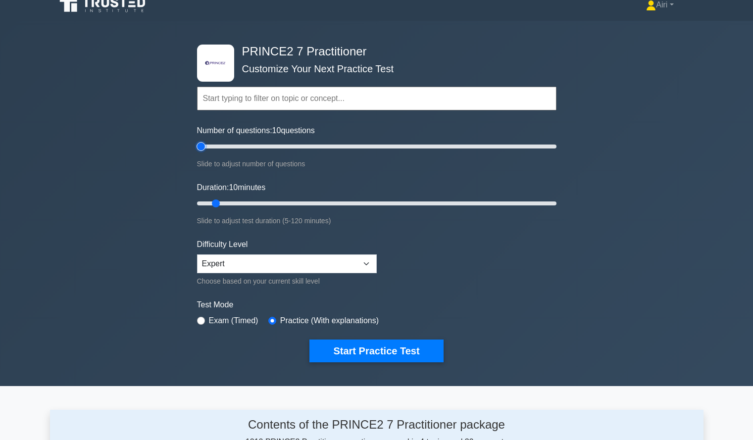
type input "5"
click at [203, 145] on input "Number of questions: 10 questions" at bounding box center [376, 147] width 359 height 12
type input "15"
click at [225, 205] on input "Duration: 10 minutes" at bounding box center [376, 204] width 359 height 12
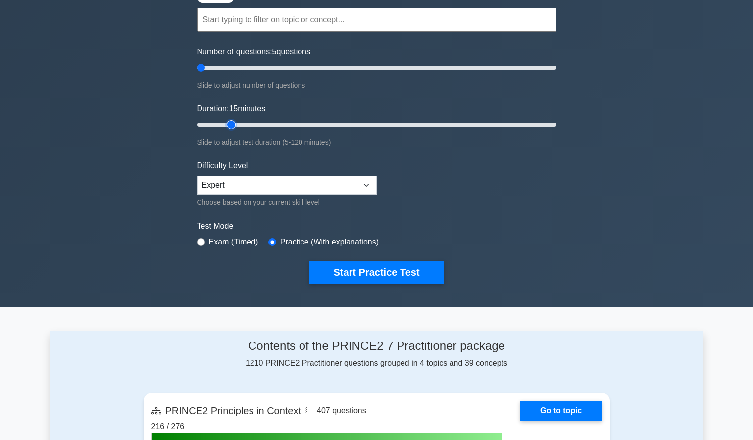
scroll to position [90, 0]
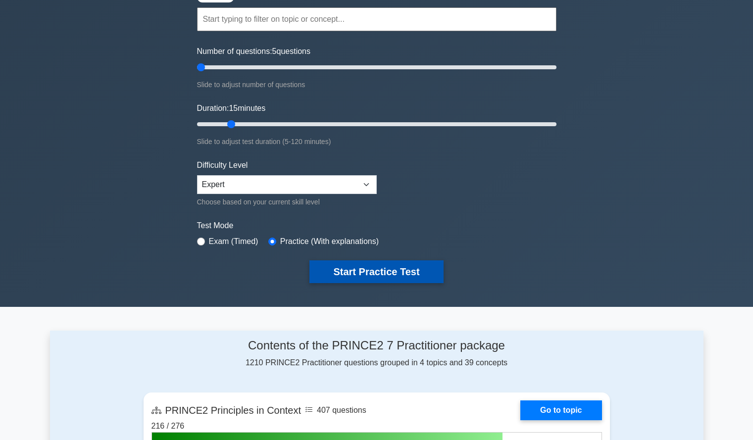
click at [390, 262] on button "Start Practice Test" at bounding box center [376, 271] width 134 height 23
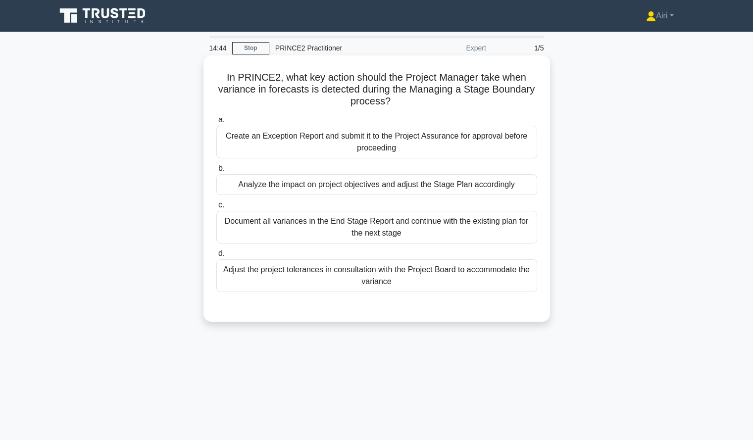
click at [386, 189] on div "Analyze the impact on project objectives and adjust the Stage Plan accordingly" at bounding box center [376, 184] width 321 height 21
click at [216, 172] on input "b. Analyze the impact on project objectives and adjust the Stage Plan according…" at bounding box center [216, 168] width 0 height 6
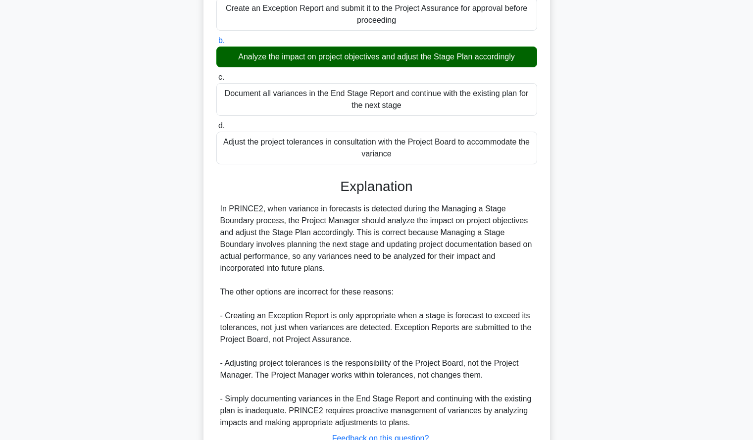
scroll to position [206, 0]
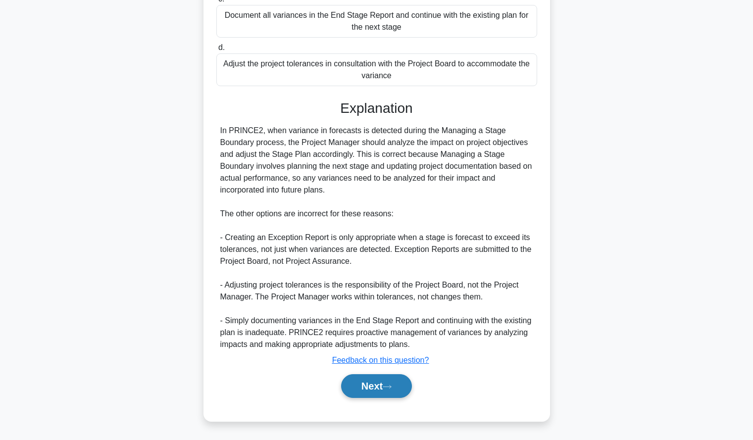
click at [356, 385] on button "Next" at bounding box center [376, 386] width 71 height 24
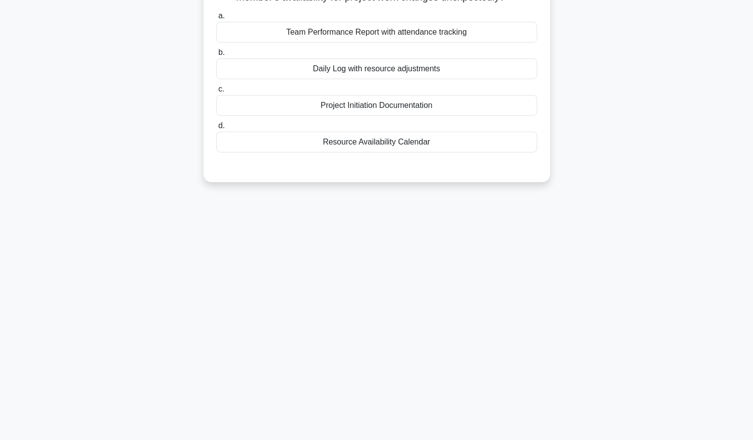
scroll to position [0, 0]
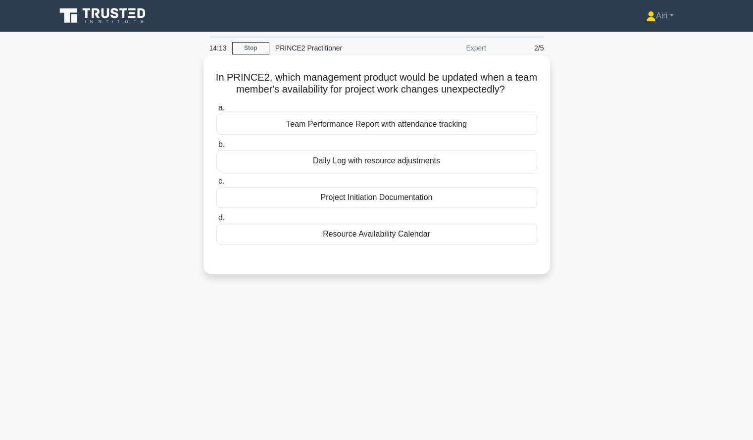
click at [429, 226] on div "Resource Availability Calendar" at bounding box center [376, 234] width 321 height 21
click at [216, 221] on input "d. Resource Availability Calendar" at bounding box center [216, 218] width 0 height 6
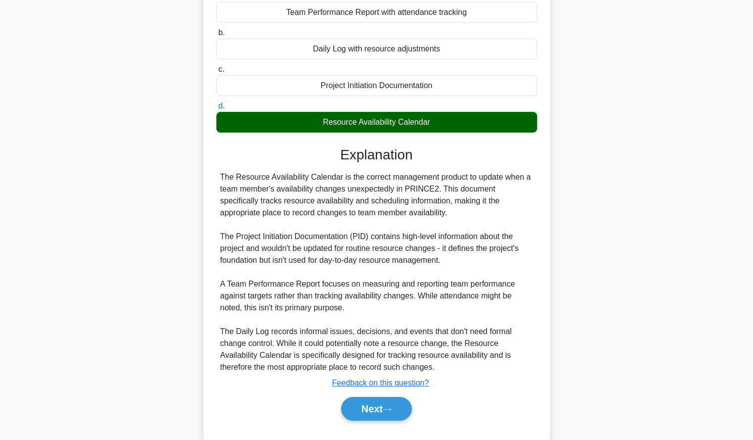
scroll to position [135, 0]
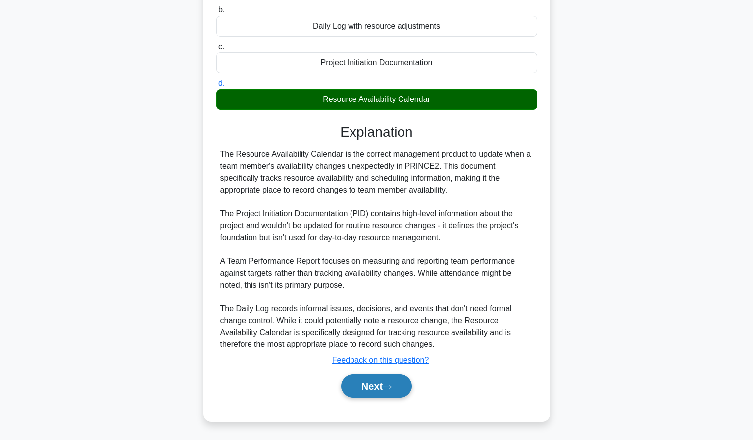
click at [359, 387] on button "Next" at bounding box center [376, 386] width 71 height 24
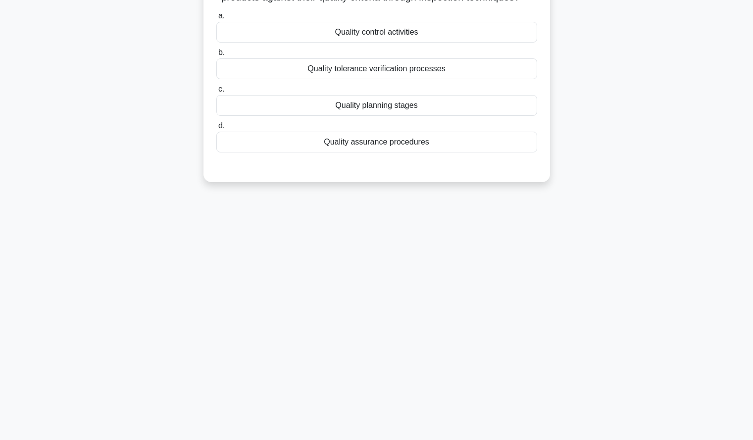
scroll to position [0, 0]
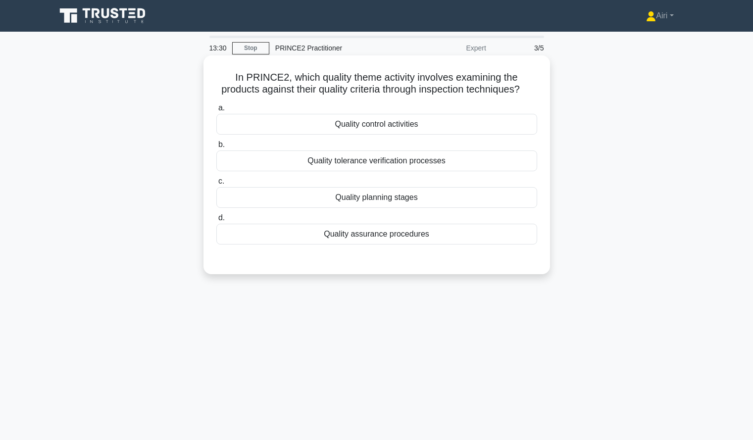
click at [488, 135] on div "Quality control activities" at bounding box center [376, 124] width 321 height 21
click at [216, 111] on input "a. Quality control activities" at bounding box center [216, 108] width 0 height 6
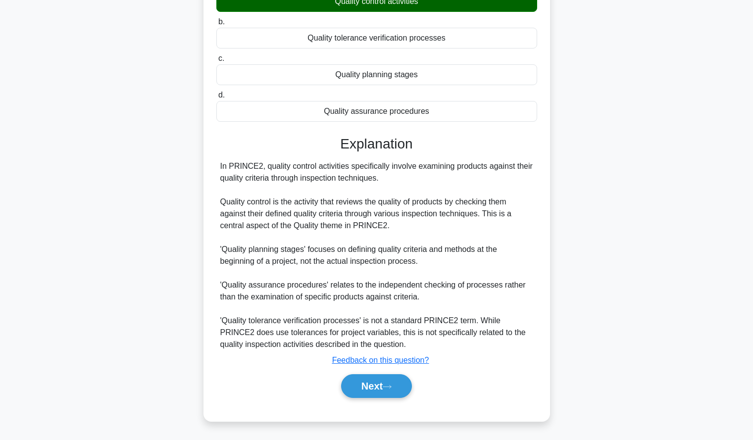
scroll to position [134, 0]
click at [363, 381] on button "Next" at bounding box center [376, 386] width 71 height 24
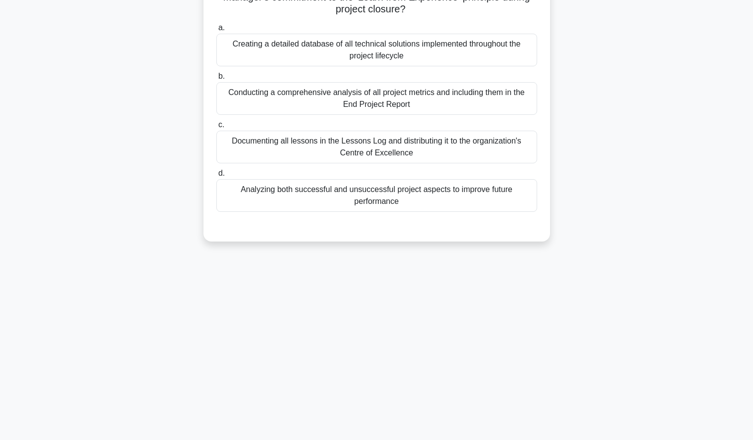
scroll to position [0, 0]
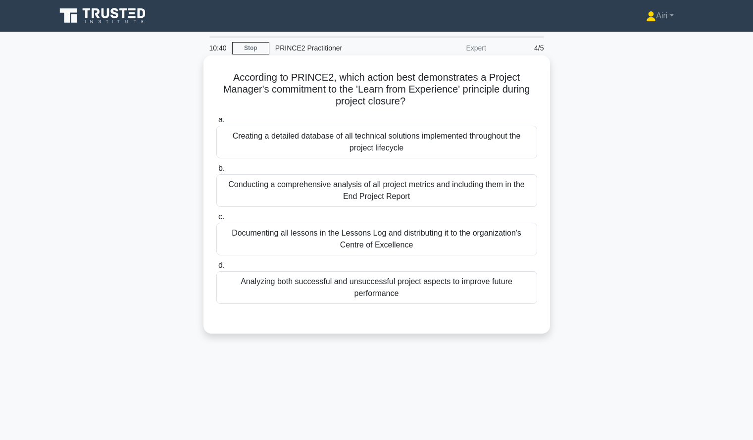
click at [474, 277] on div "Analyzing both successful and unsuccessful project aspects to improve future pe…" at bounding box center [376, 287] width 321 height 33
click at [216, 269] on input "d. Analyzing both successful and unsuccessful project aspects to improve future…" at bounding box center [216, 265] width 0 height 6
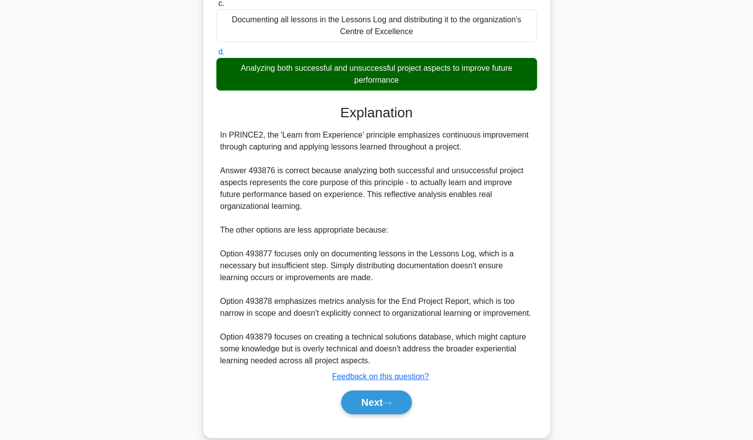
scroll to position [242, 0]
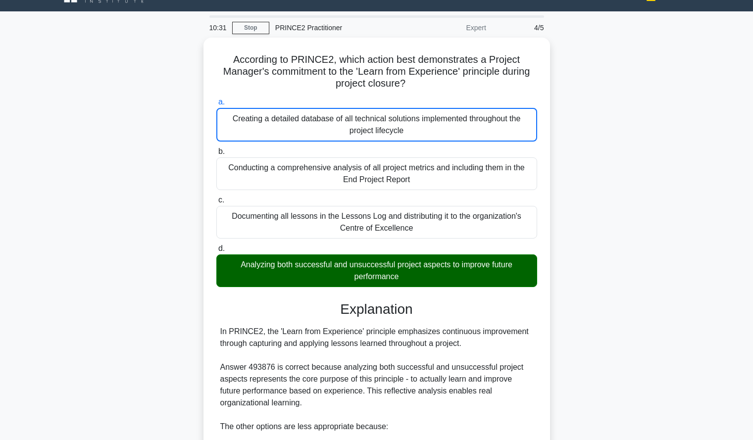
scroll to position [0, 0]
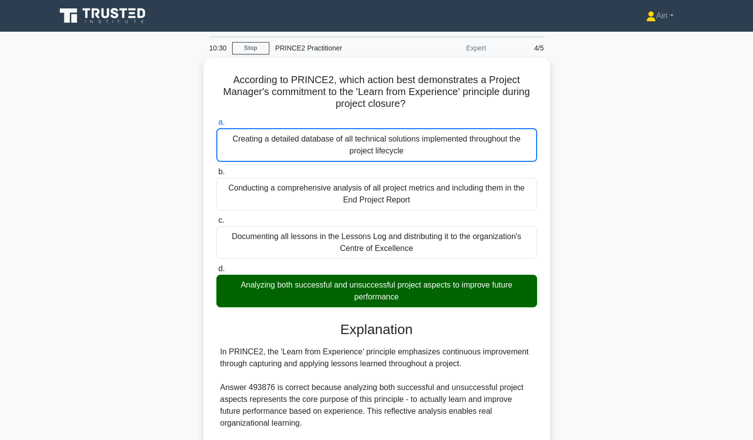
click at [216, 169] on input "b. Conducting a comprehensive analysis of all project metrics and including the…" at bounding box center [216, 172] width 0 height 6
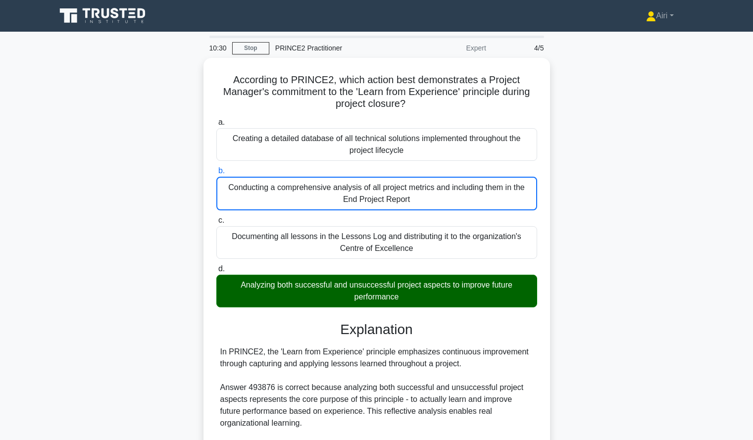
click at [216, 217] on input "c. Documenting all lessons in the Lessons Log and distributing it to the organi…" at bounding box center [216, 220] width 0 height 6
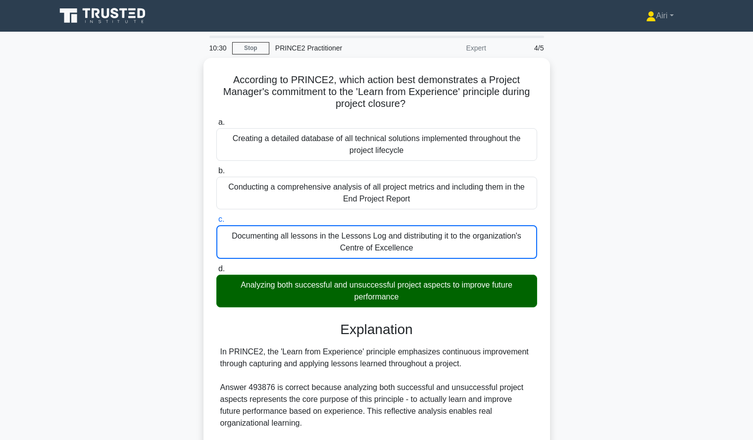
click at [216, 266] on input "d. Analyzing both successful and unsuccessful project aspects to improve future…" at bounding box center [216, 269] width 0 height 6
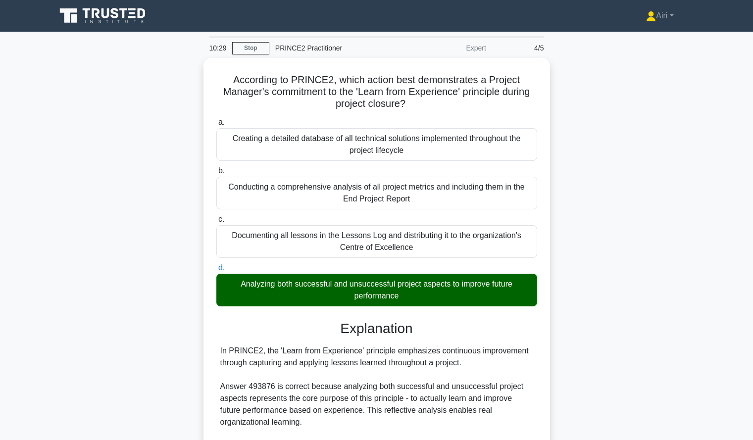
click at [216, 119] on input "a. Creating a detailed database of all technical solutions implemented througho…" at bounding box center [216, 122] width 0 height 6
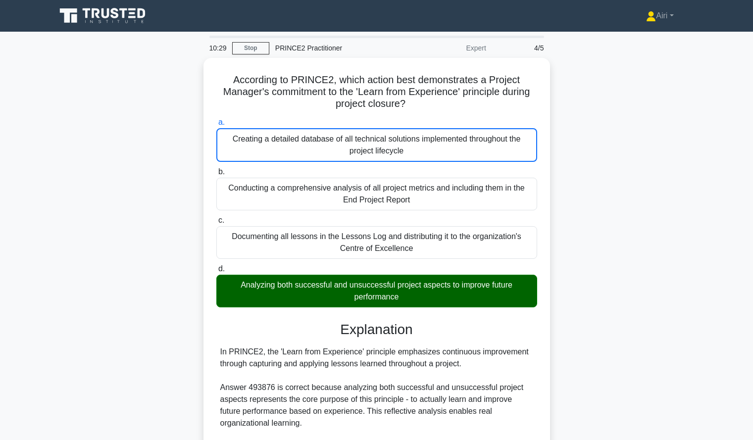
click at [216, 169] on input "b. Conducting a comprehensive analysis of all project metrics and including the…" at bounding box center [216, 172] width 0 height 6
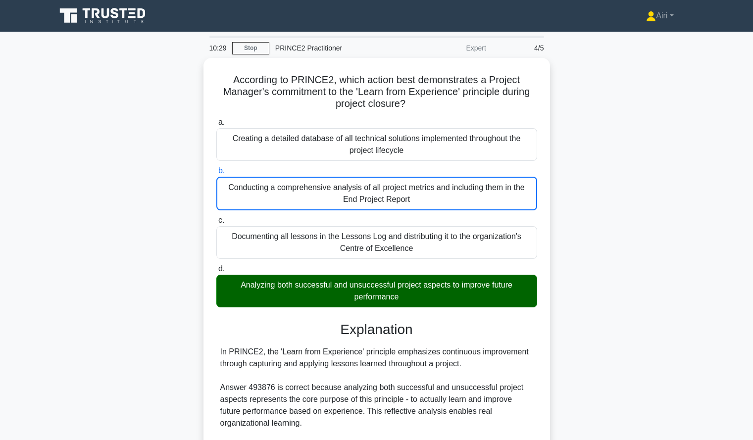
click at [216, 217] on input "c. Documenting all lessons in the Lessons Log and distributing it to the organi…" at bounding box center [216, 220] width 0 height 6
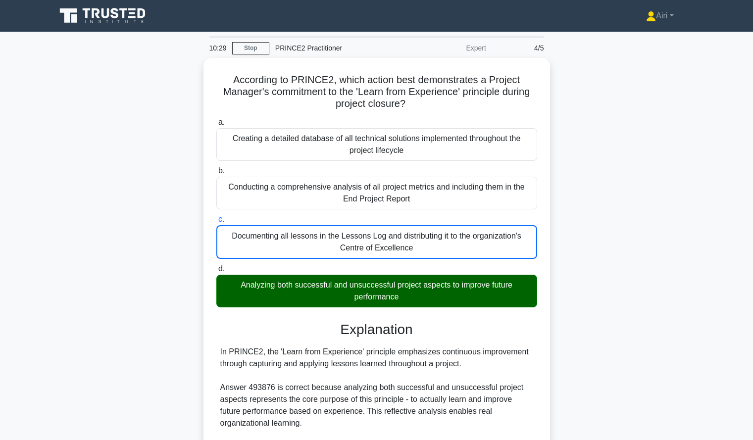
click at [216, 266] on input "d. Analyzing both successful and unsuccessful project aspects to improve future…" at bounding box center [216, 269] width 0 height 6
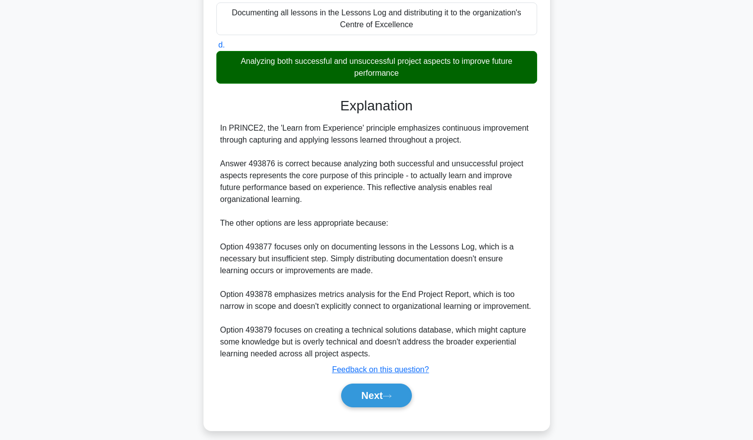
scroll to position [229, 0]
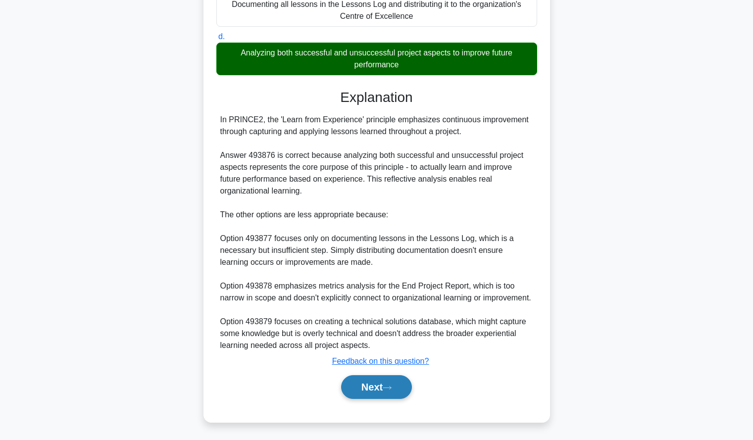
click at [392, 391] on icon at bounding box center [387, 387] width 9 height 5
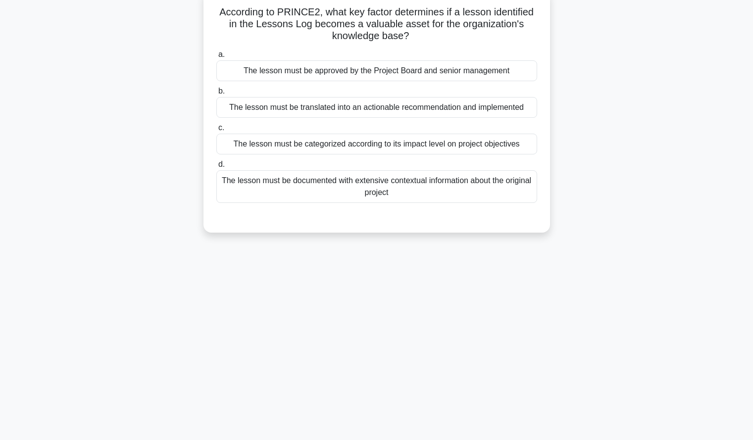
scroll to position [68, 0]
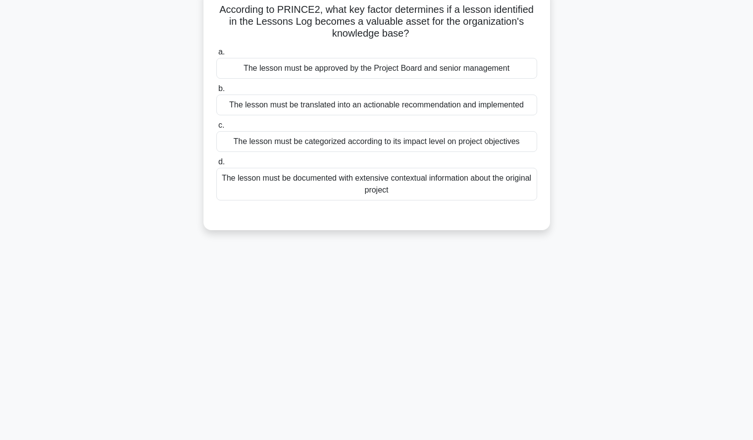
click at [232, 107] on div "The lesson must be translated into an actionable recommendation and implemented" at bounding box center [376, 105] width 321 height 21
click at [216, 92] on input "b. The lesson must be translated into an actionable recommendation and implemen…" at bounding box center [216, 89] width 0 height 6
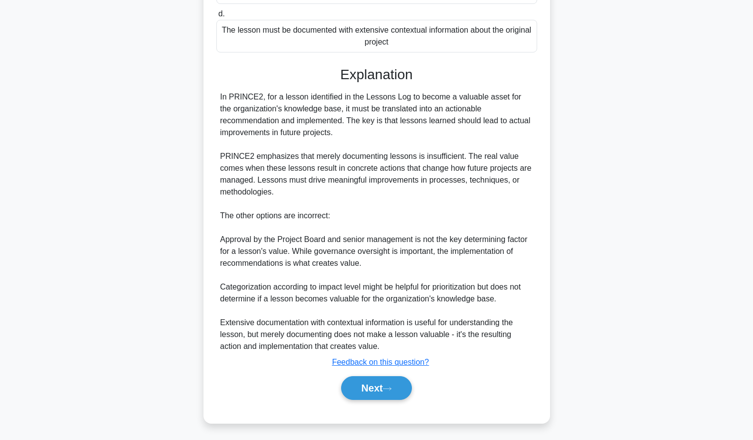
scroll to position [218, 0]
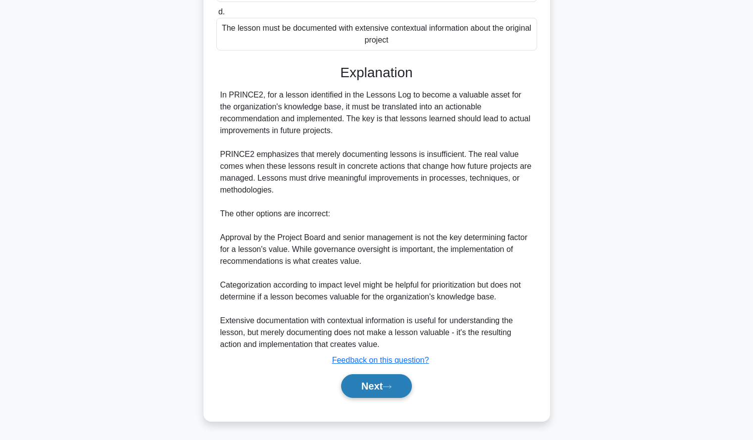
click at [391, 388] on icon at bounding box center [387, 386] width 8 height 3
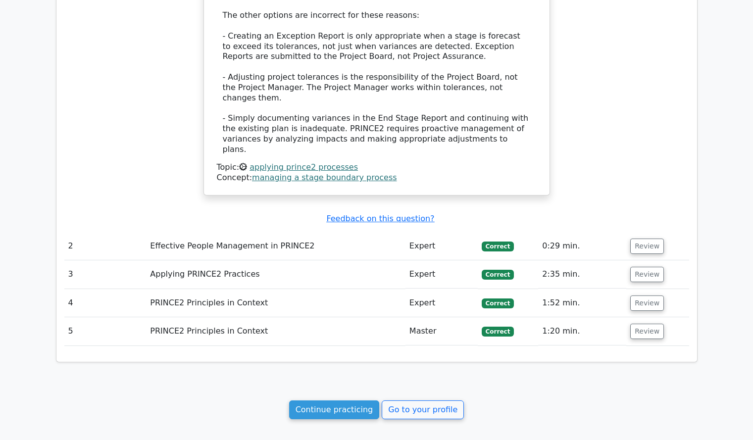
scroll to position [958, 0]
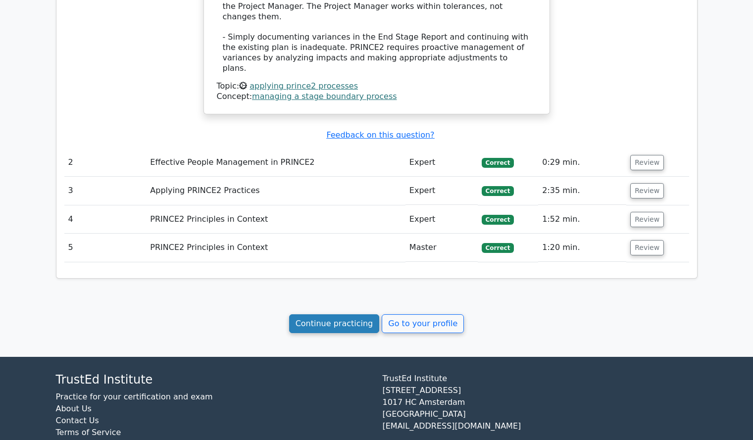
click at [326, 314] on link "Continue practicing" at bounding box center [334, 323] width 91 height 19
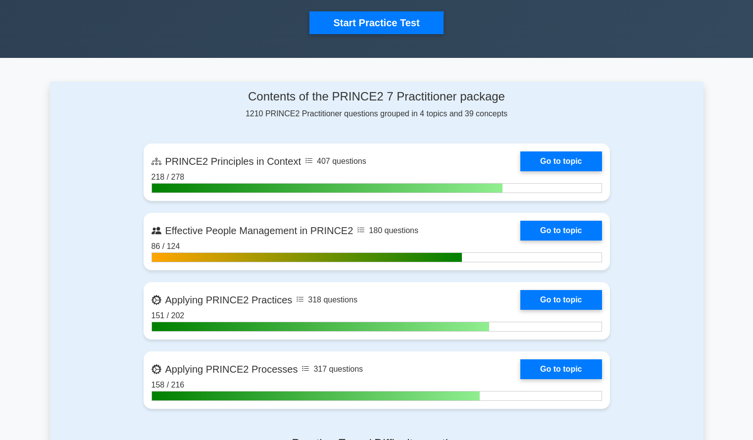
scroll to position [340, 0]
